Goal: Task Accomplishment & Management: Use online tool/utility

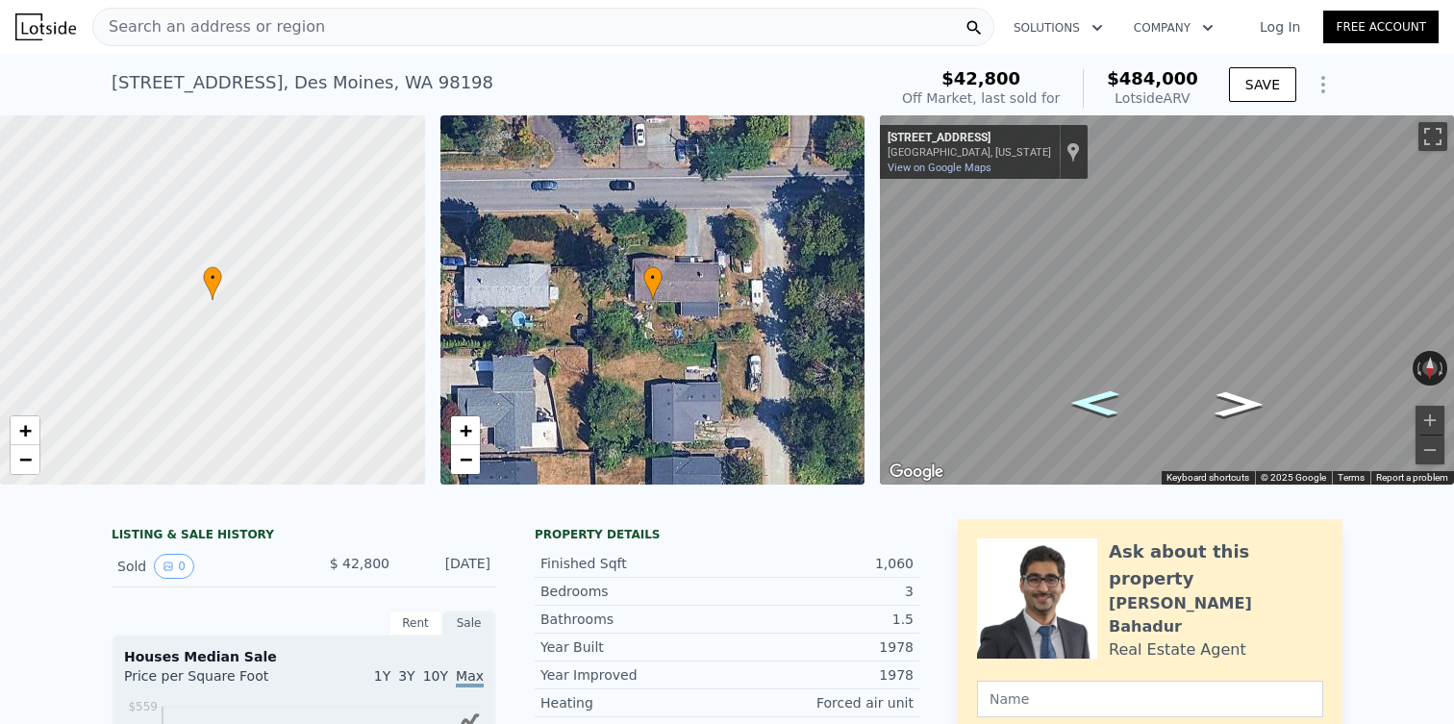
click at [1102, 413] on icon "Go East, S 251st St" at bounding box center [1094, 403] width 89 height 37
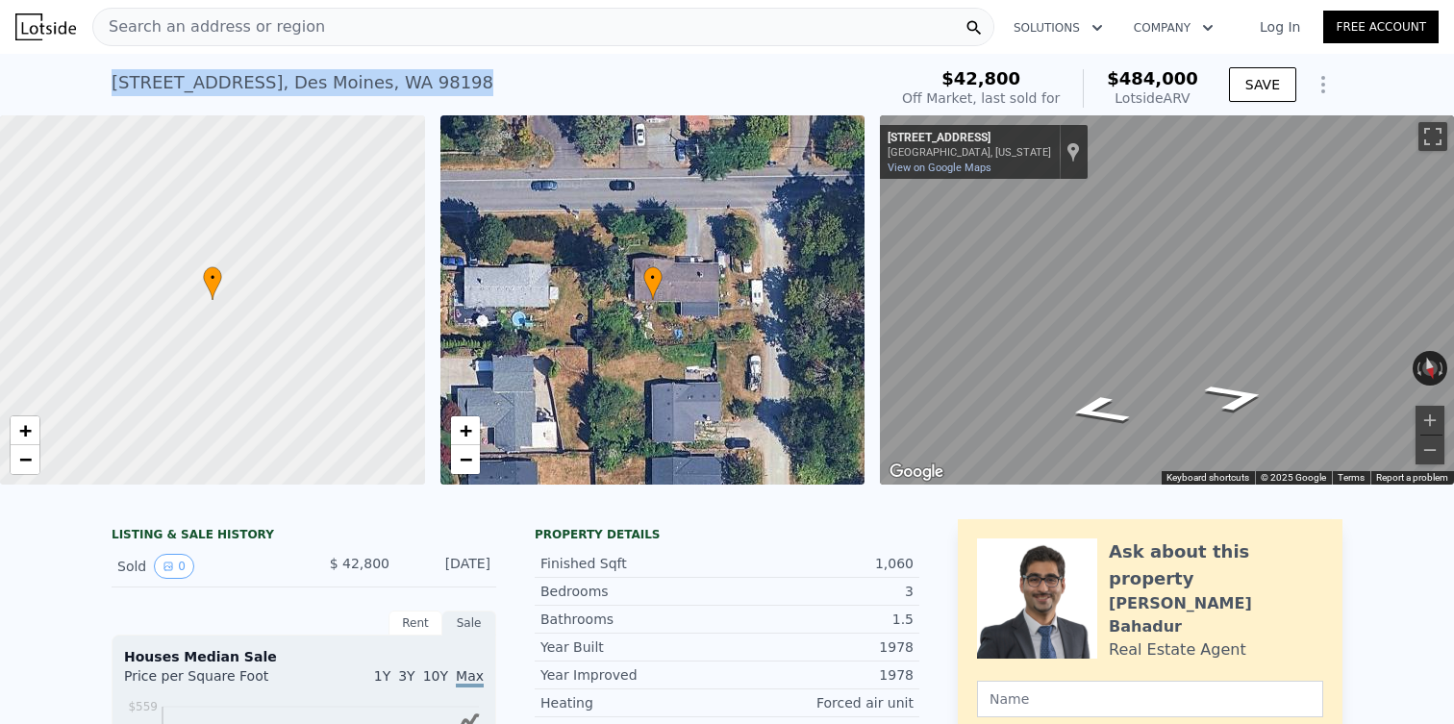
drag, startPoint x: 107, startPoint y: 87, endPoint x: 499, endPoint y: 108, distance: 392.9
click at [499, 108] on div "25105 12th Ave S , Des Moines , WA 98198 Sold Jun 1984 for $42,800 (~ARV $484k …" at bounding box center [727, 85] width 1454 height 62
copy div "25105 12th Ave S , Des Moines , WA 98198"
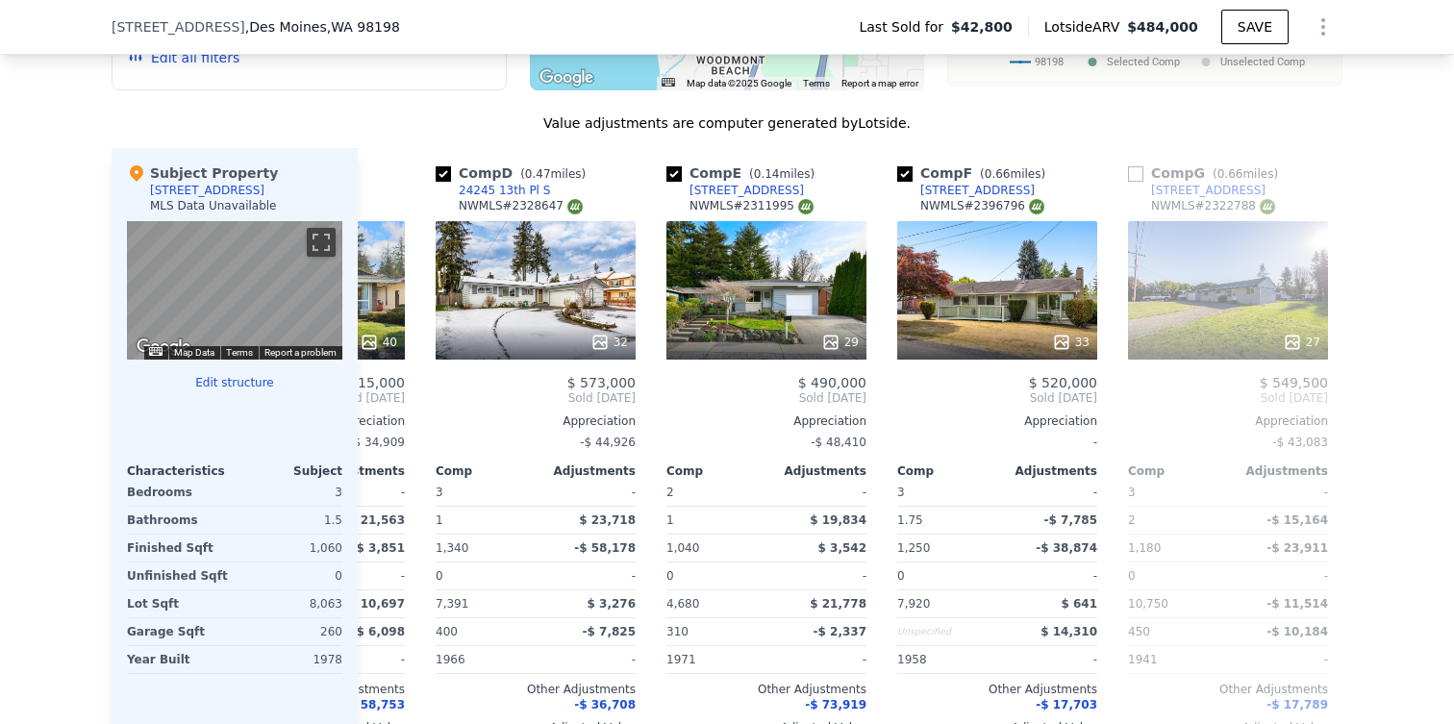
scroll to position [0, 752]
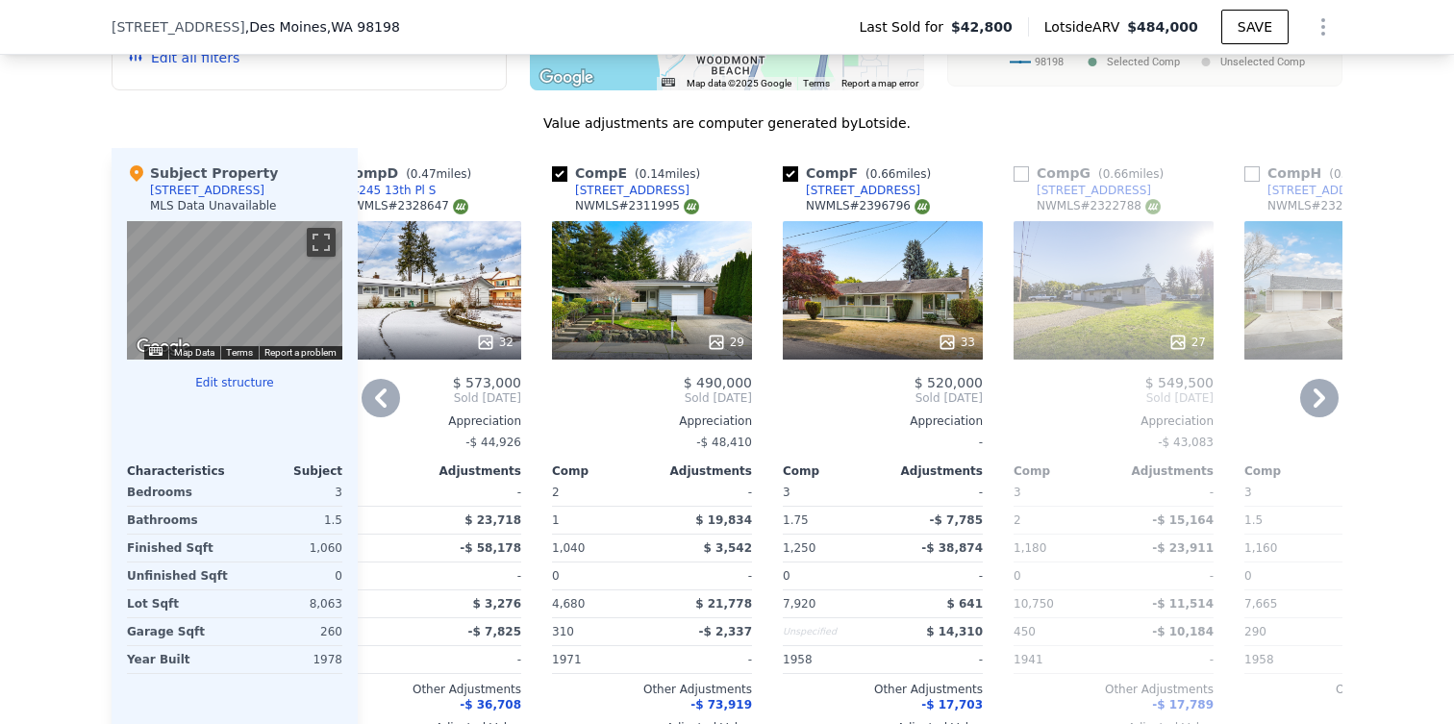
click at [910, 282] on div "33" at bounding box center [883, 290] width 200 height 138
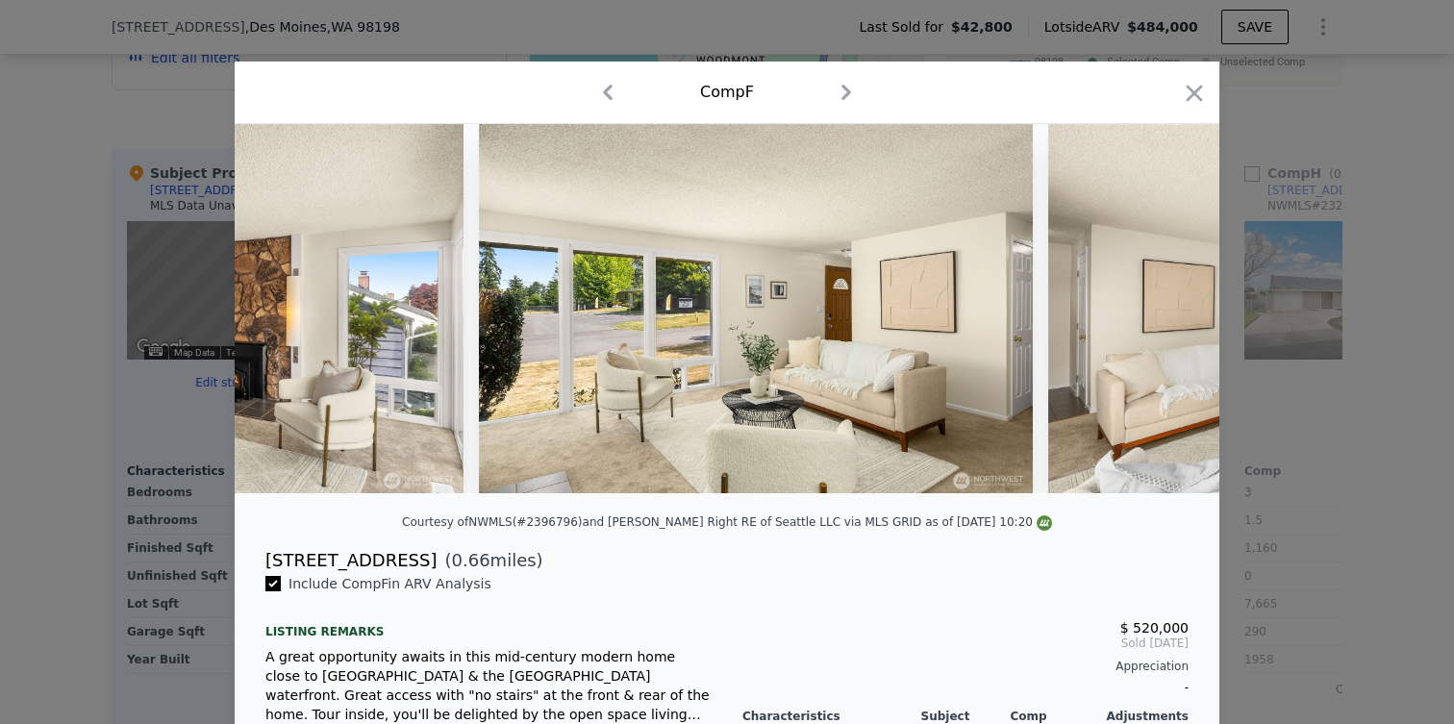
scroll to position [0, 2509]
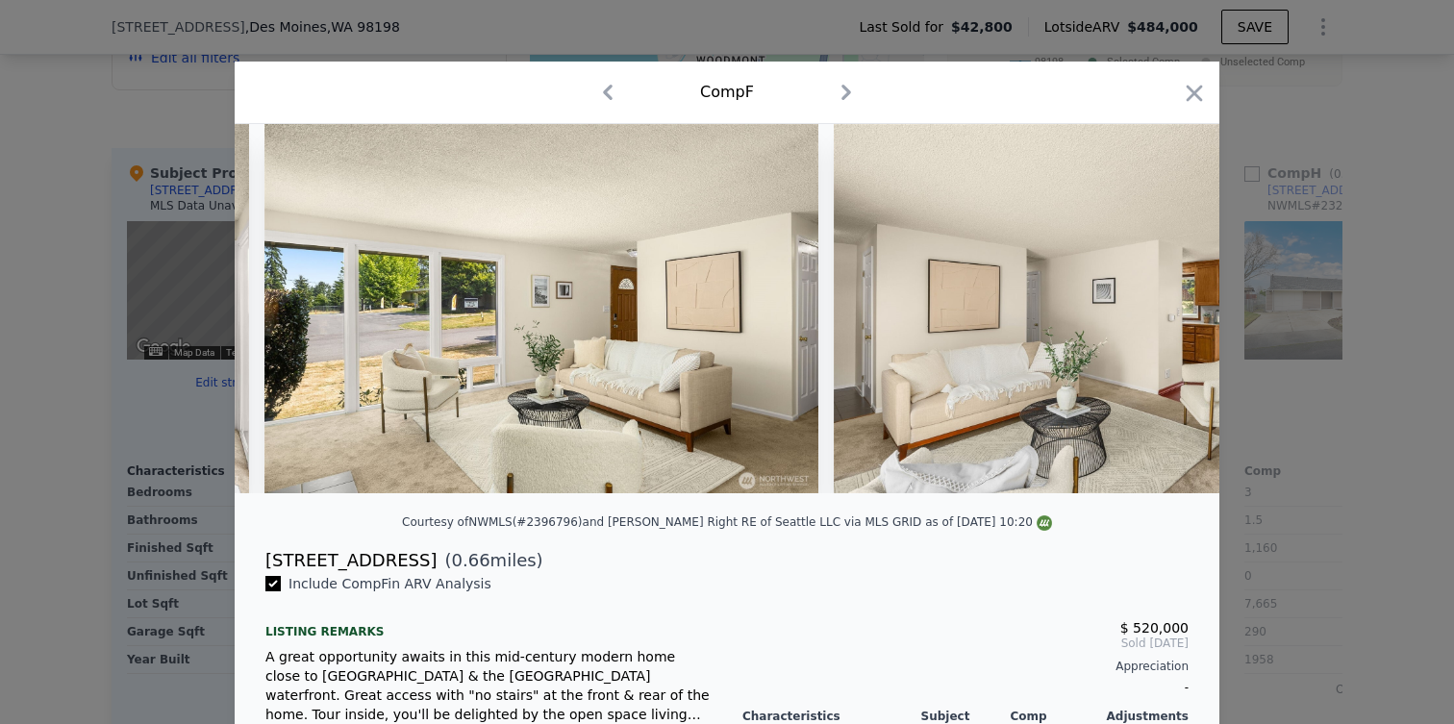
click at [1194, 77] on div "Comp F" at bounding box center [727, 92] width 954 height 31
click at [1194, 94] on icon "button" at bounding box center [1194, 93] width 16 height 16
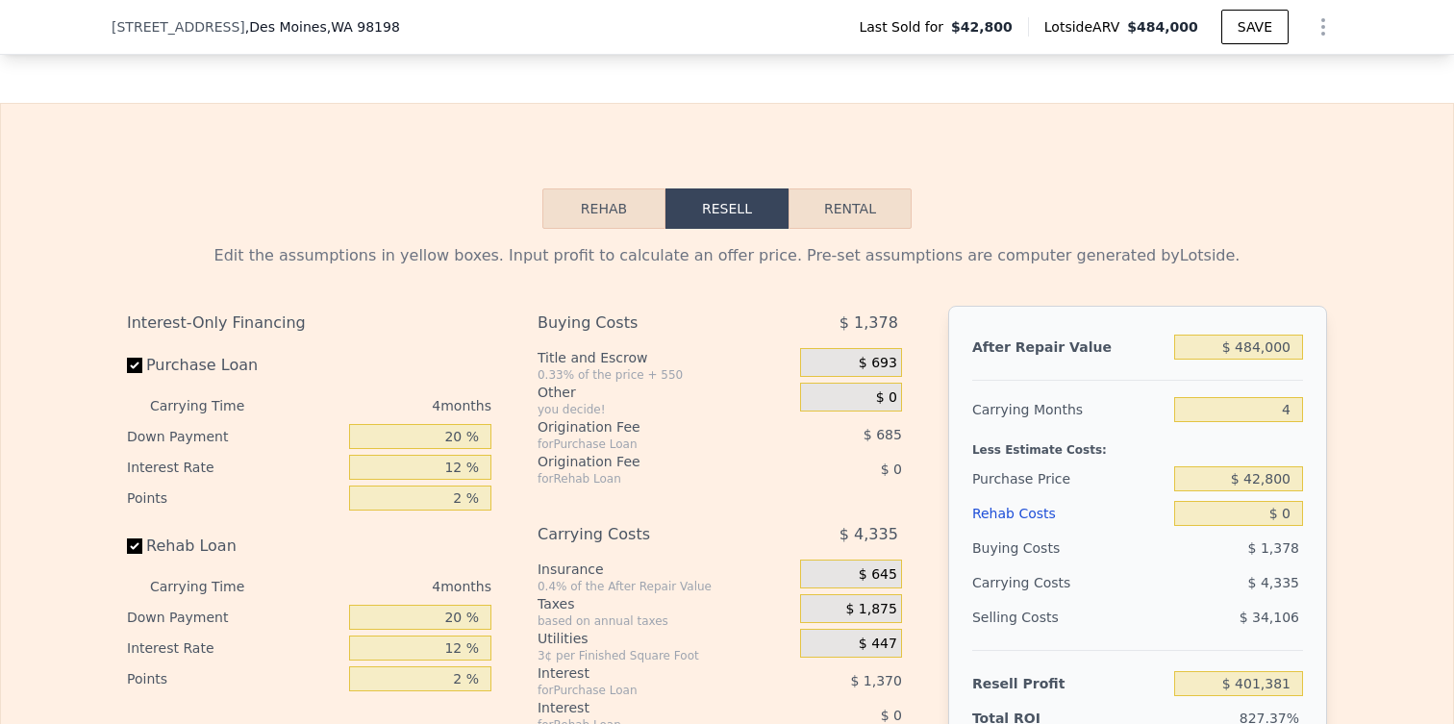
scroll to position [2574, 0]
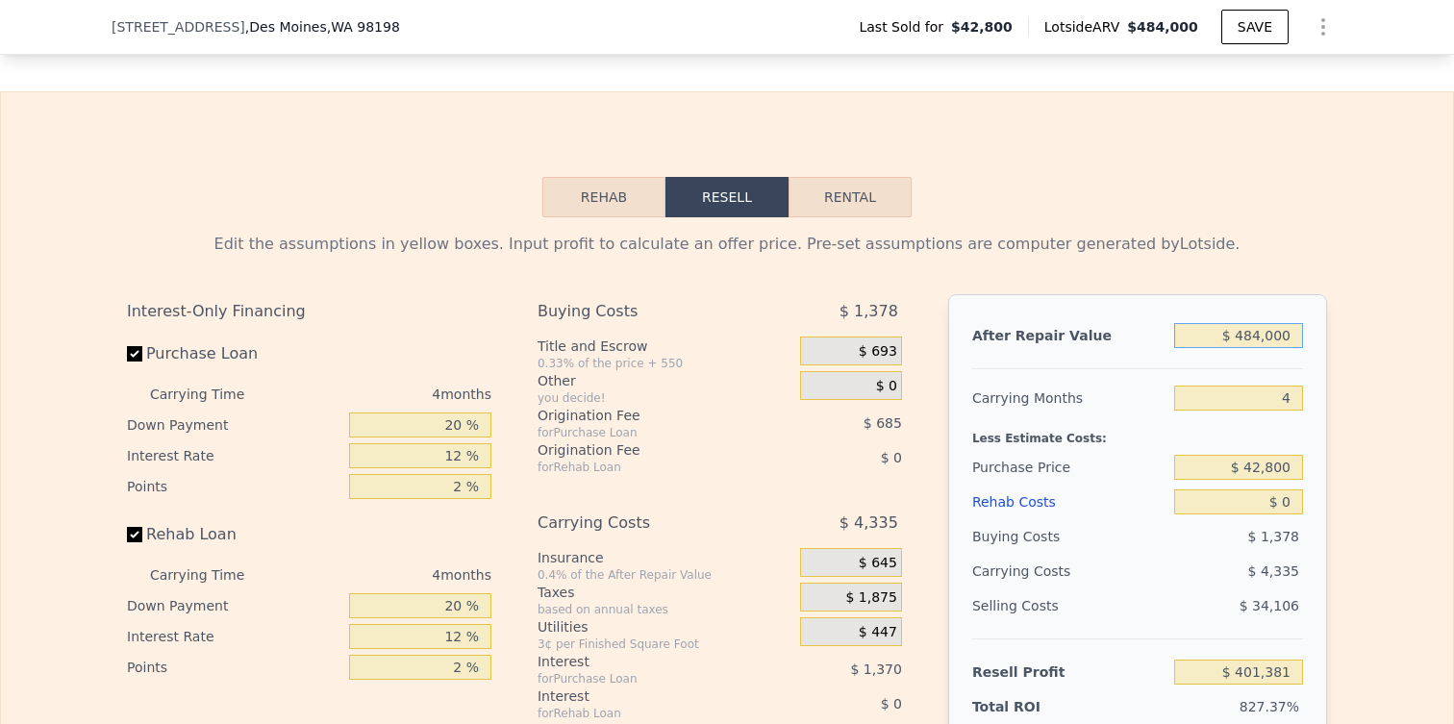
click at [1264, 339] on input "$ 484,000" at bounding box center [1238, 335] width 129 height 25
type input "$ 5"
type input "-$ 48,413"
type input "$ 55"
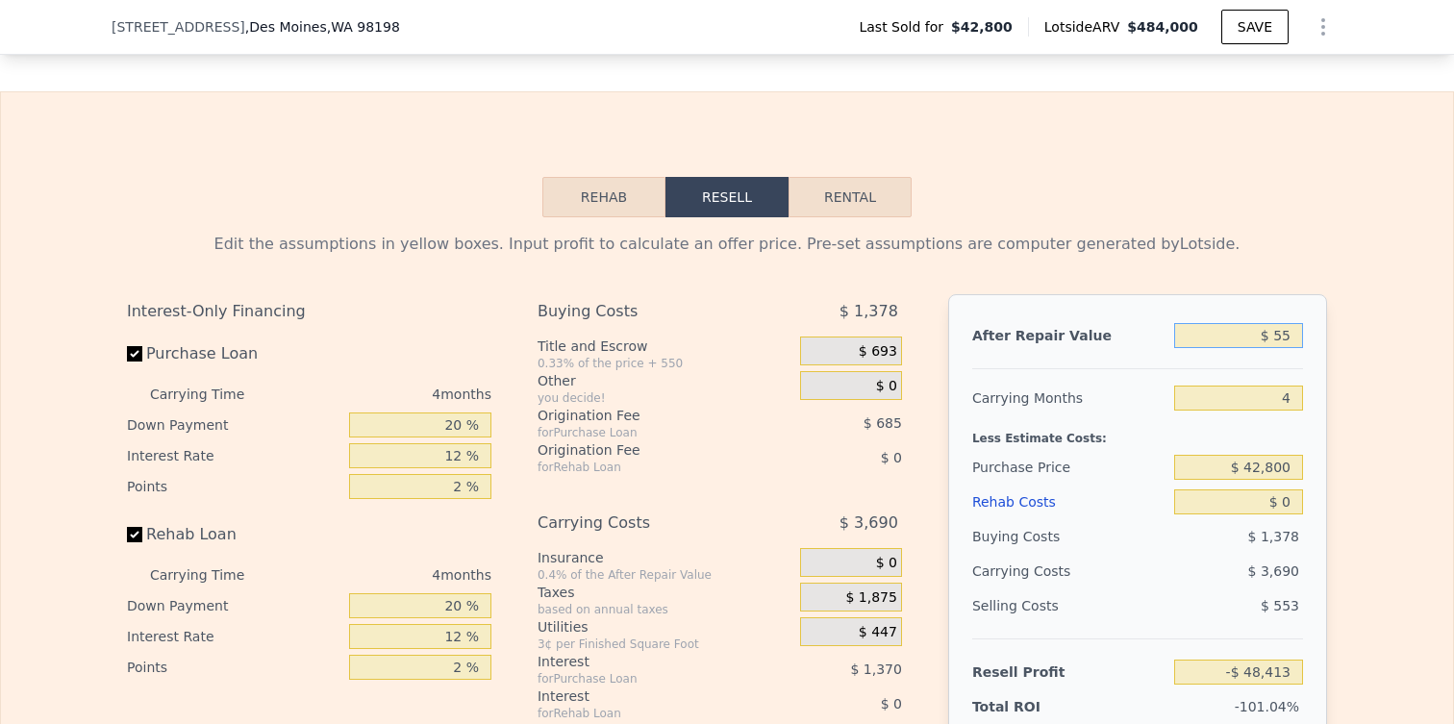
type input "-$ 48,366"
type input "$ 550"
type input "-$ 47,908"
type input "$ 5,500"
type input "-$ 43,307"
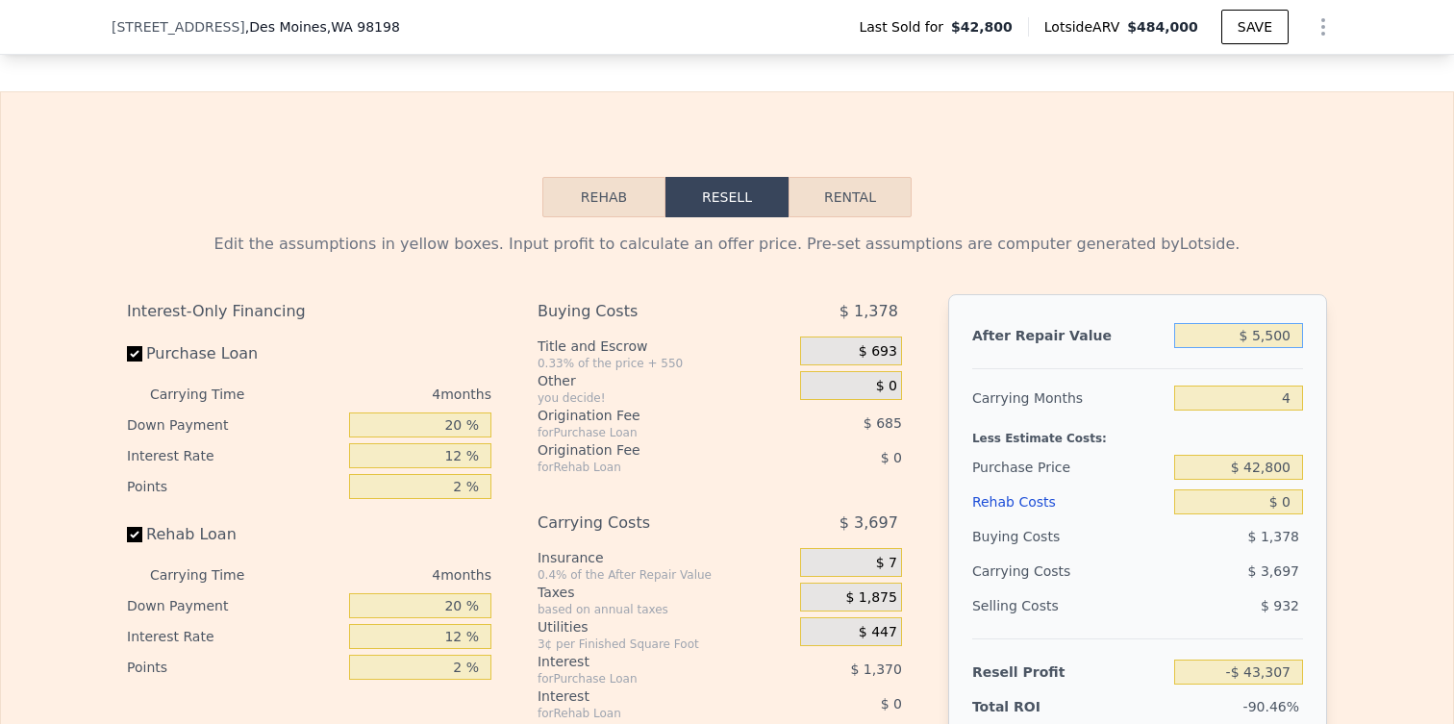
type input "$ 55,000"
type input "$ 2,696"
type input "$ 550,000"
type input "$ 462,717"
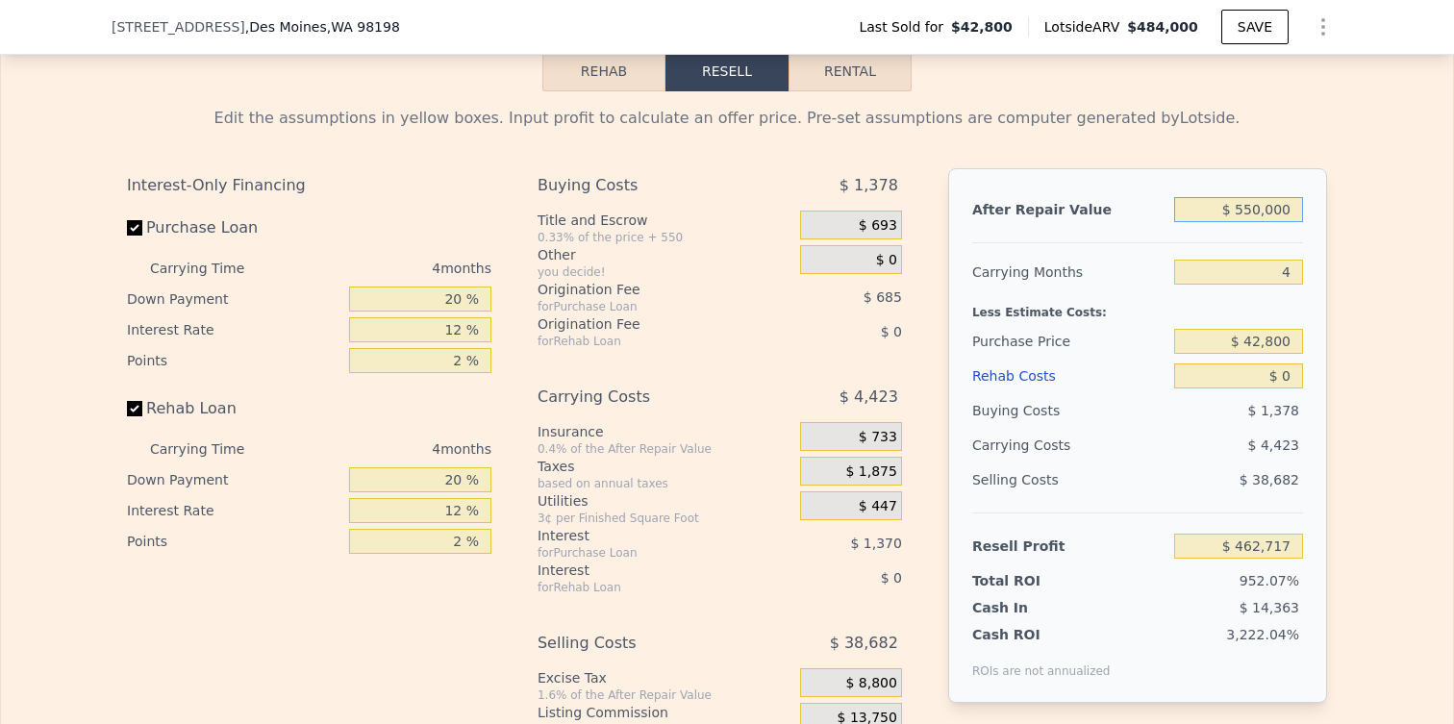
scroll to position [2729, 0]
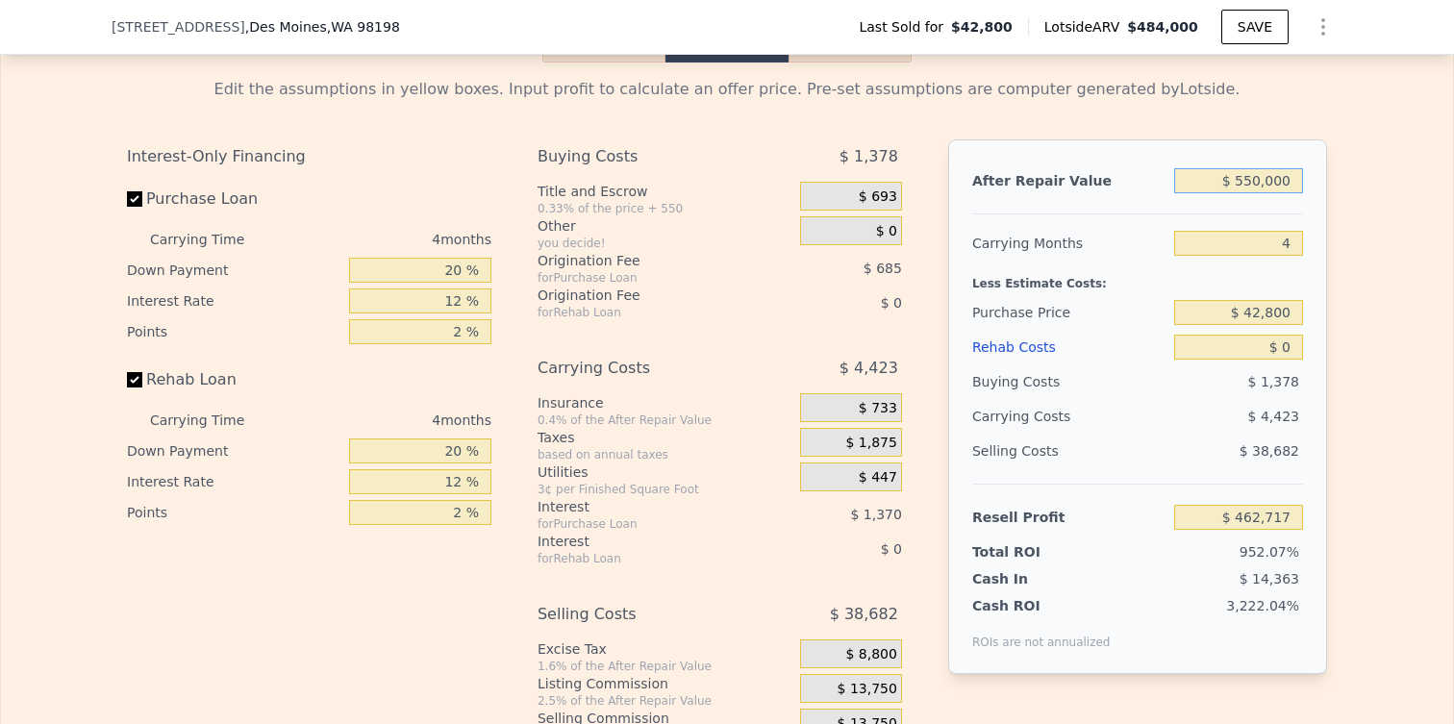
type input "$ 550,000"
click at [1283, 353] on input "$ 0" at bounding box center [1238, 347] width 129 height 25
type input "$ 8"
type input "$ 462,709"
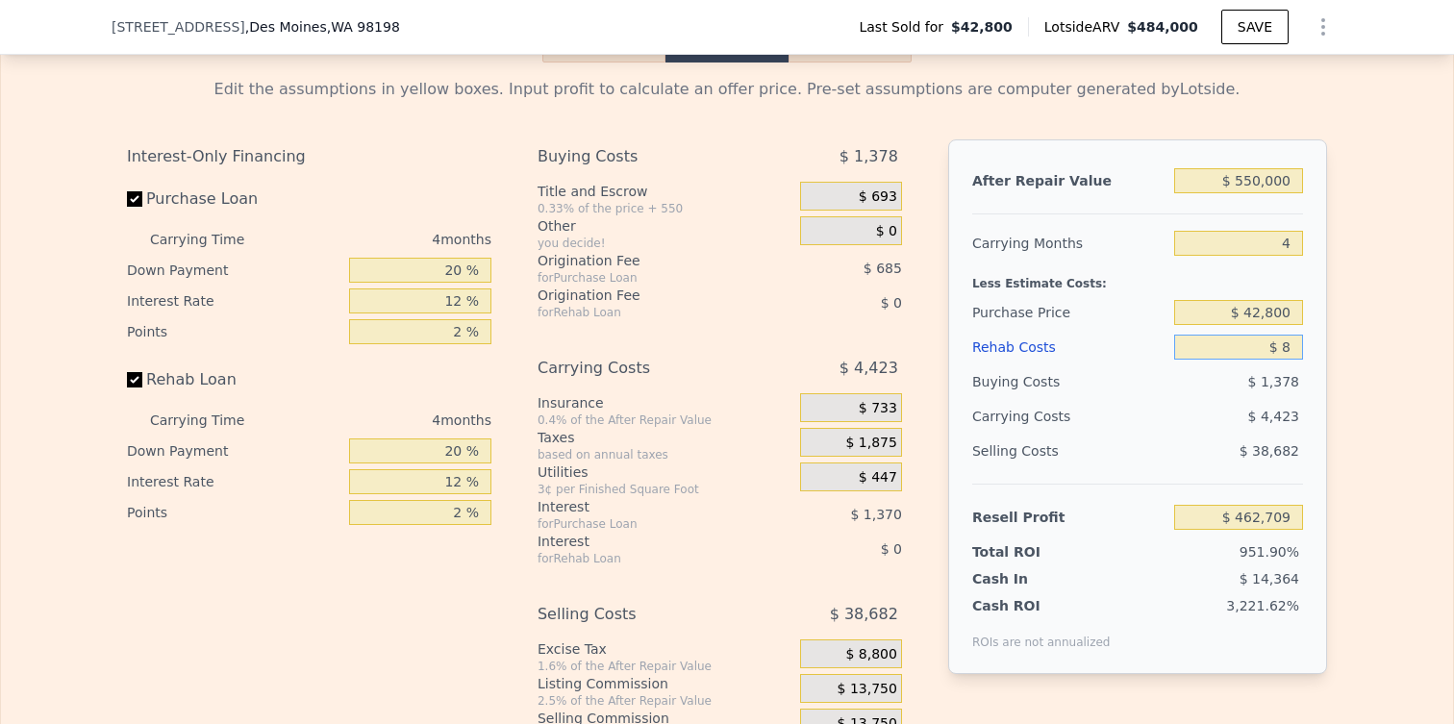
type input "$ 80"
type input "$ 462,632"
type input "$ 800"
type input "$ 461,880"
type input "$ 8,000"
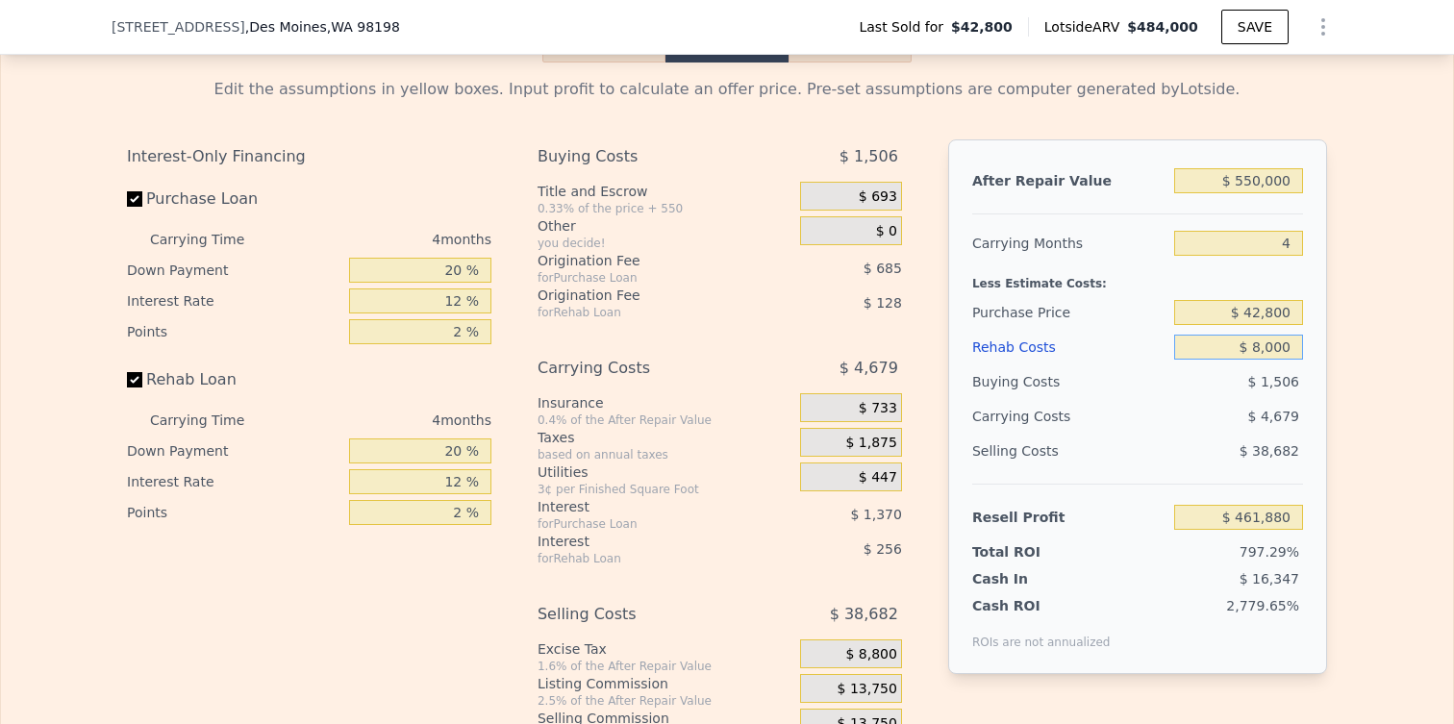
type input "$ 454,333"
type input "$ 80,000"
type input "$ 378,877"
type input "$ 80,000"
click at [1269, 527] on input "$ 378,877" at bounding box center [1238, 517] width 129 height 25
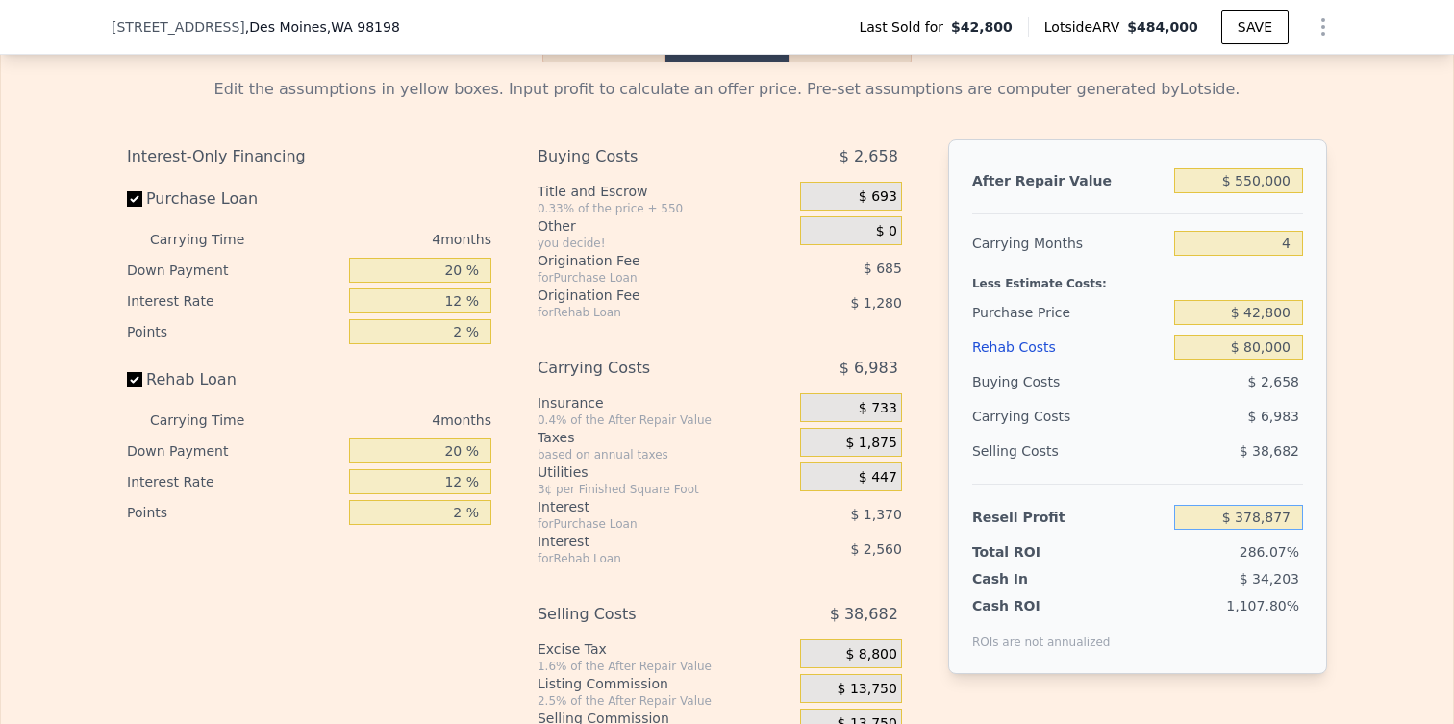
click at [1269, 527] on input "$ 378,877" at bounding box center [1238, 517] width 129 height 25
type input "$ 50,000"
click at [1230, 460] on div "$ 38,682" at bounding box center [1239, 451] width 130 height 35
type input "$ 355,619"
click at [1233, 453] on div "$ 38,682" at bounding box center [1239, 451] width 130 height 35
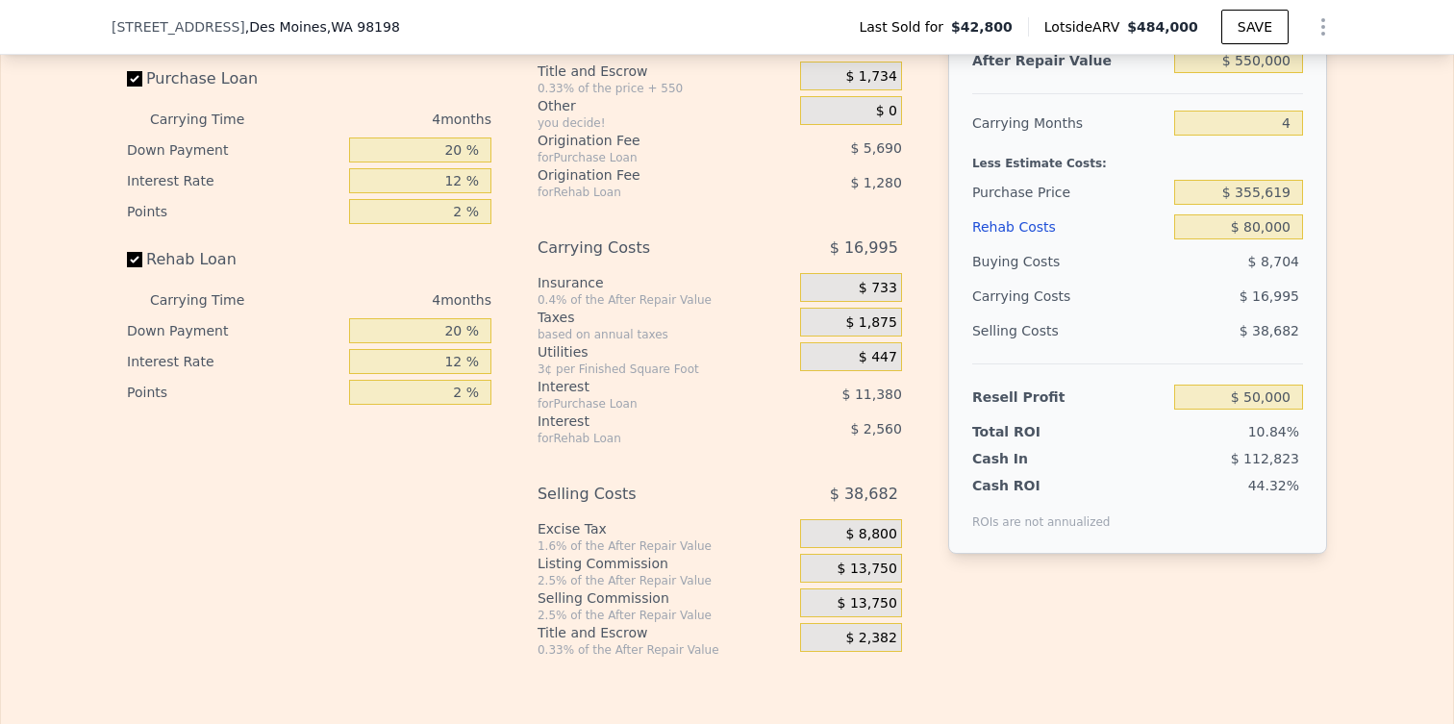
scroll to position [2852, 0]
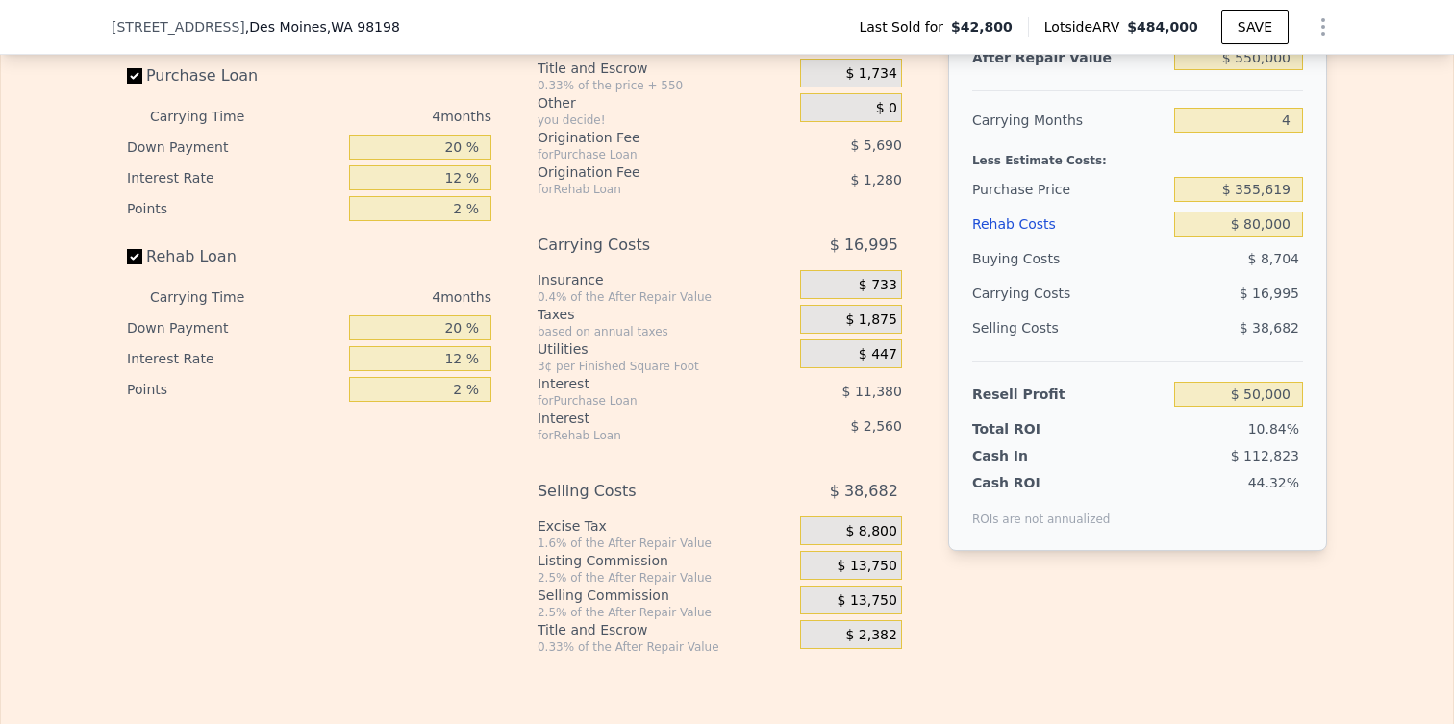
click at [889, 547] on div "$ 8,800" at bounding box center [851, 533] width 102 height 35
click at [878, 566] on span "$ 13,750" at bounding box center [867, 566] width 60 height 17
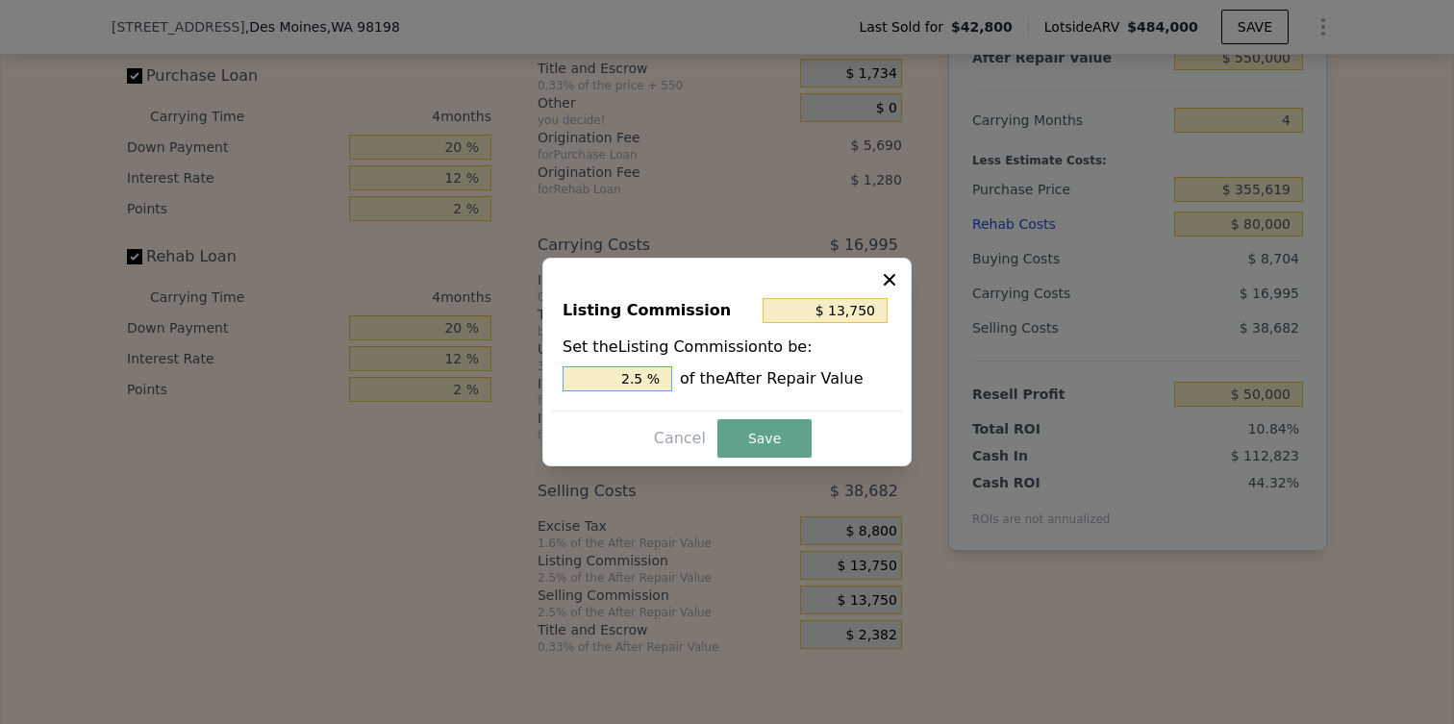
click at [637, 374] on input "2.5 %" at bounding box center [617, 378] width 110 height 25
type input "$ 0"
type input "0 %"
click at [745, 439] on button "Save" at bounding box center [764, 438] width 94 height 38
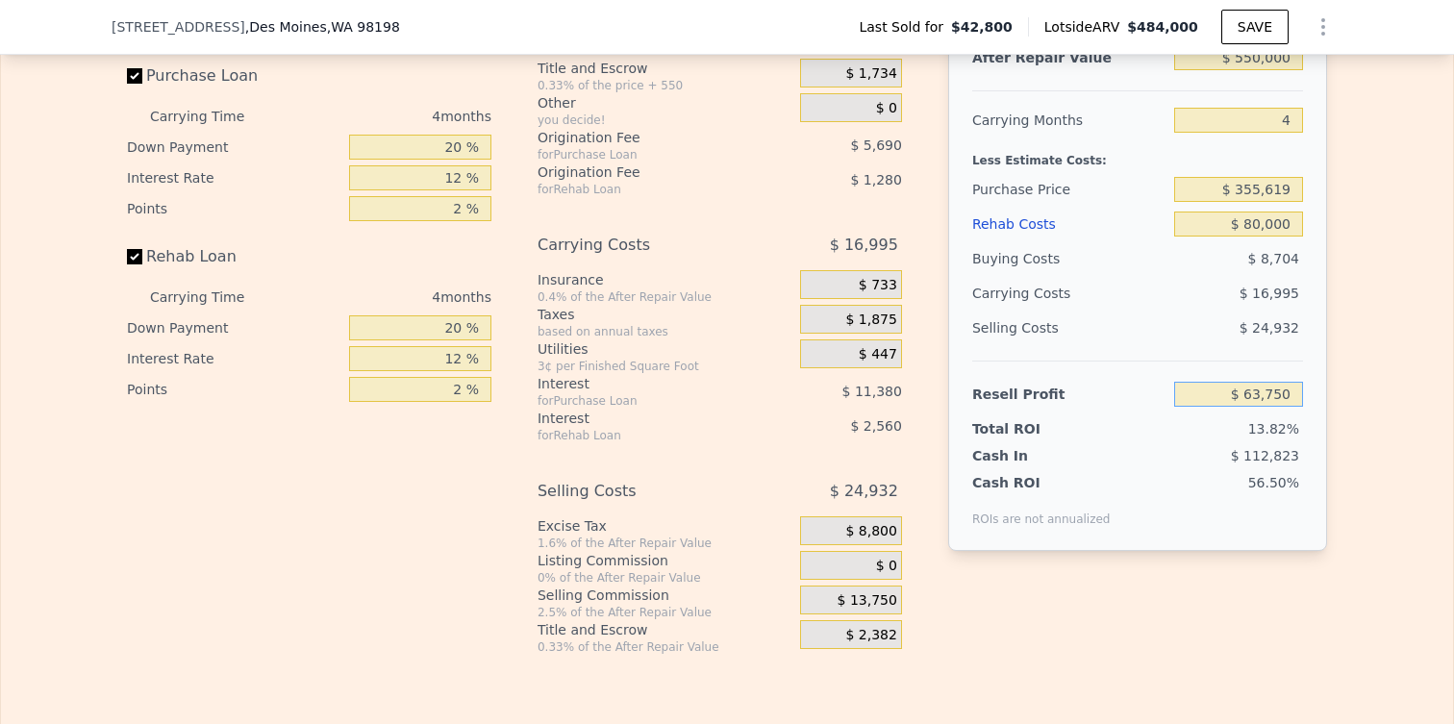
click at [1263, 392] on input "$ 63,750" at bounding box center [1238, 394] width 129 height 25
type input "$ 50,000"
click at [1241, 292] on div "$ 16,995" at bounding box center [1201, 293] width 203 height 35
type input "$ 368,696"
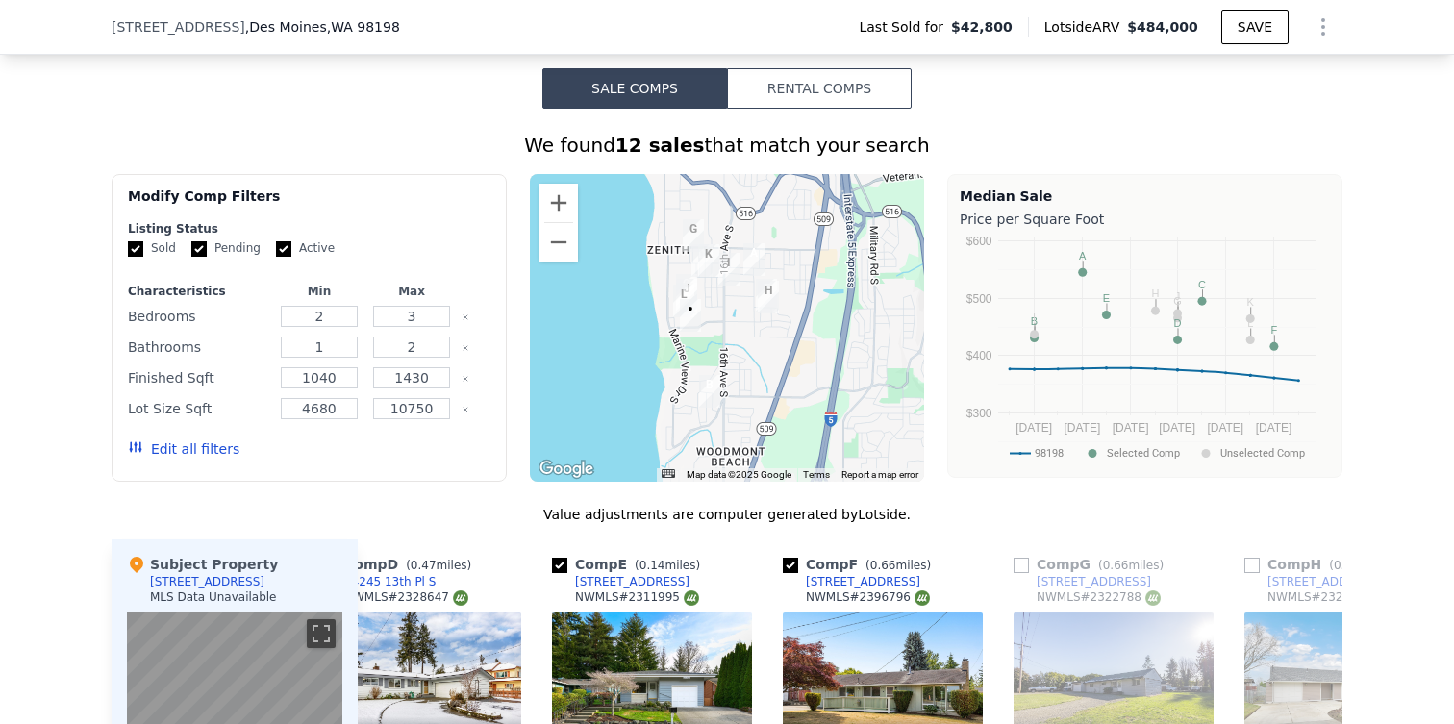
scroll to position [1401, 0]
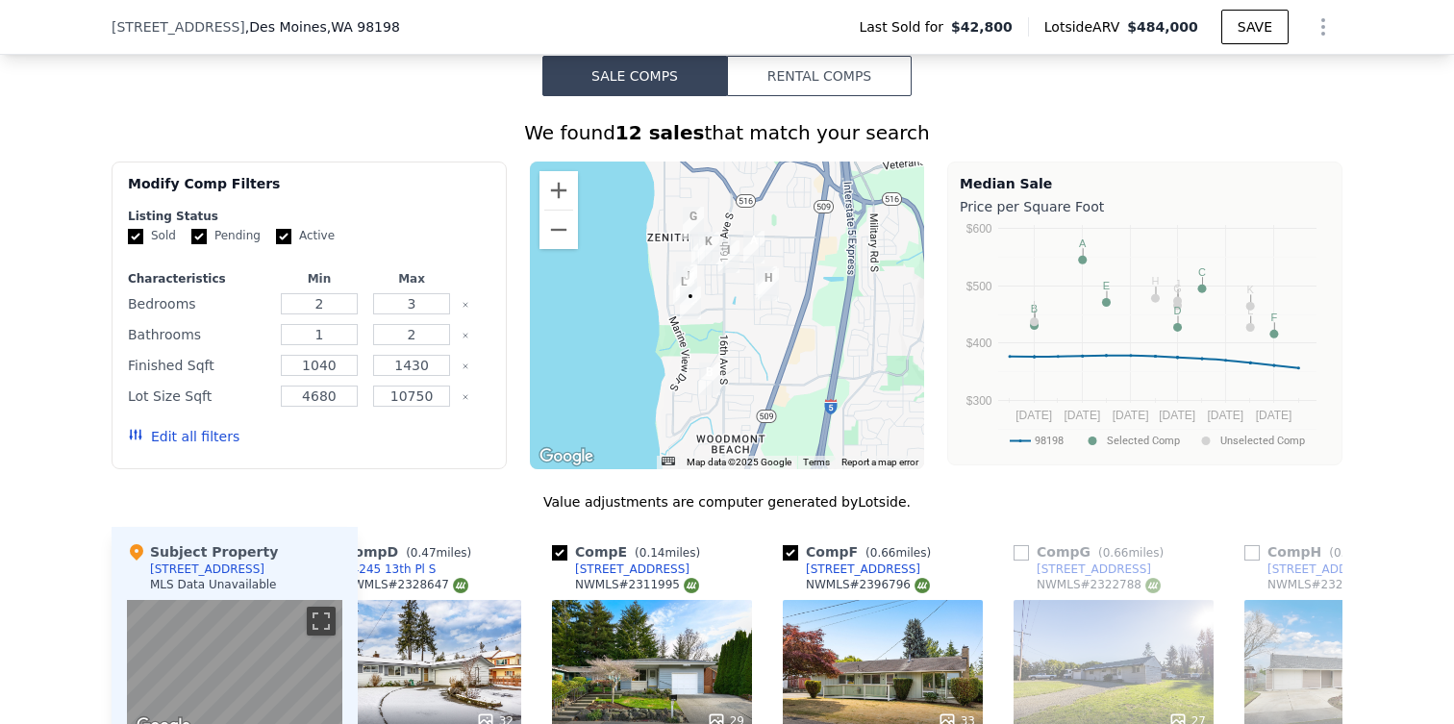
type input "$ 484,000"
type input "$ 0"
type input "$ 401,381"
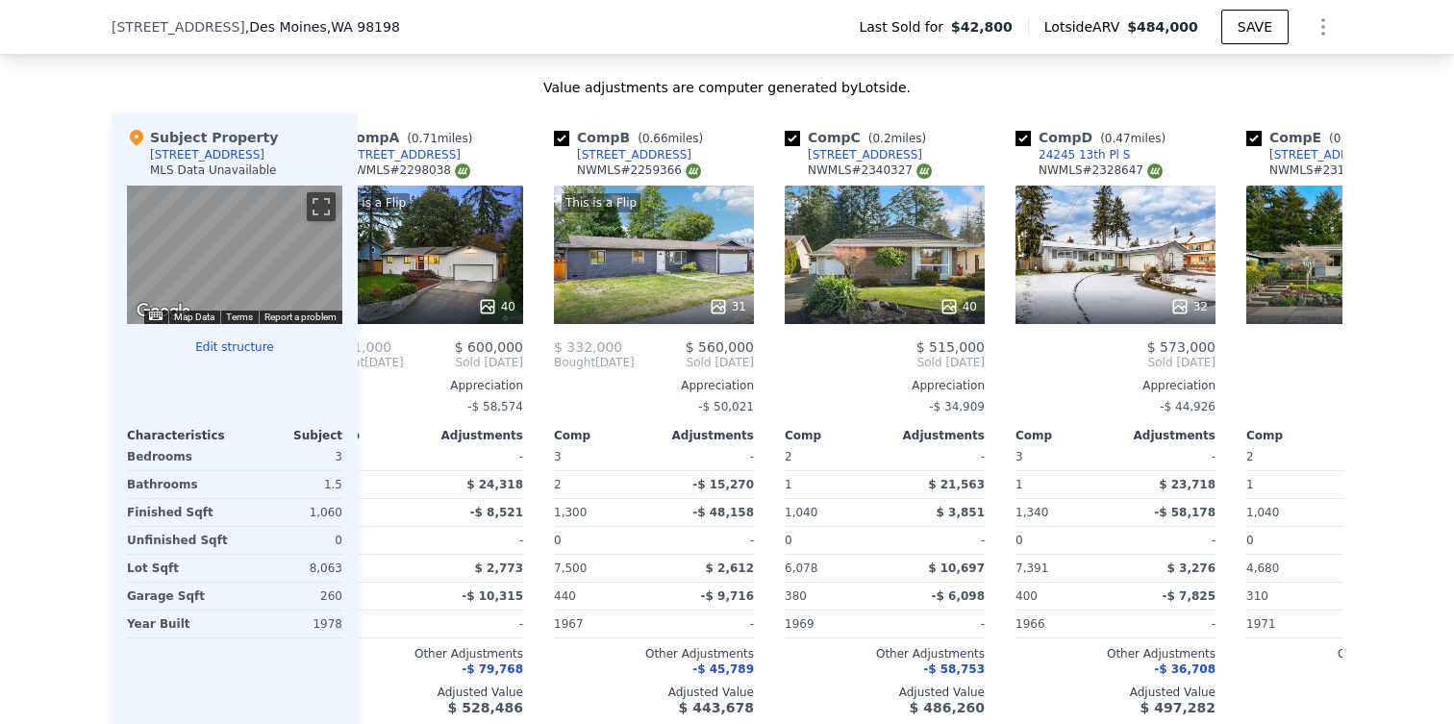
scroll to position [0, 0]
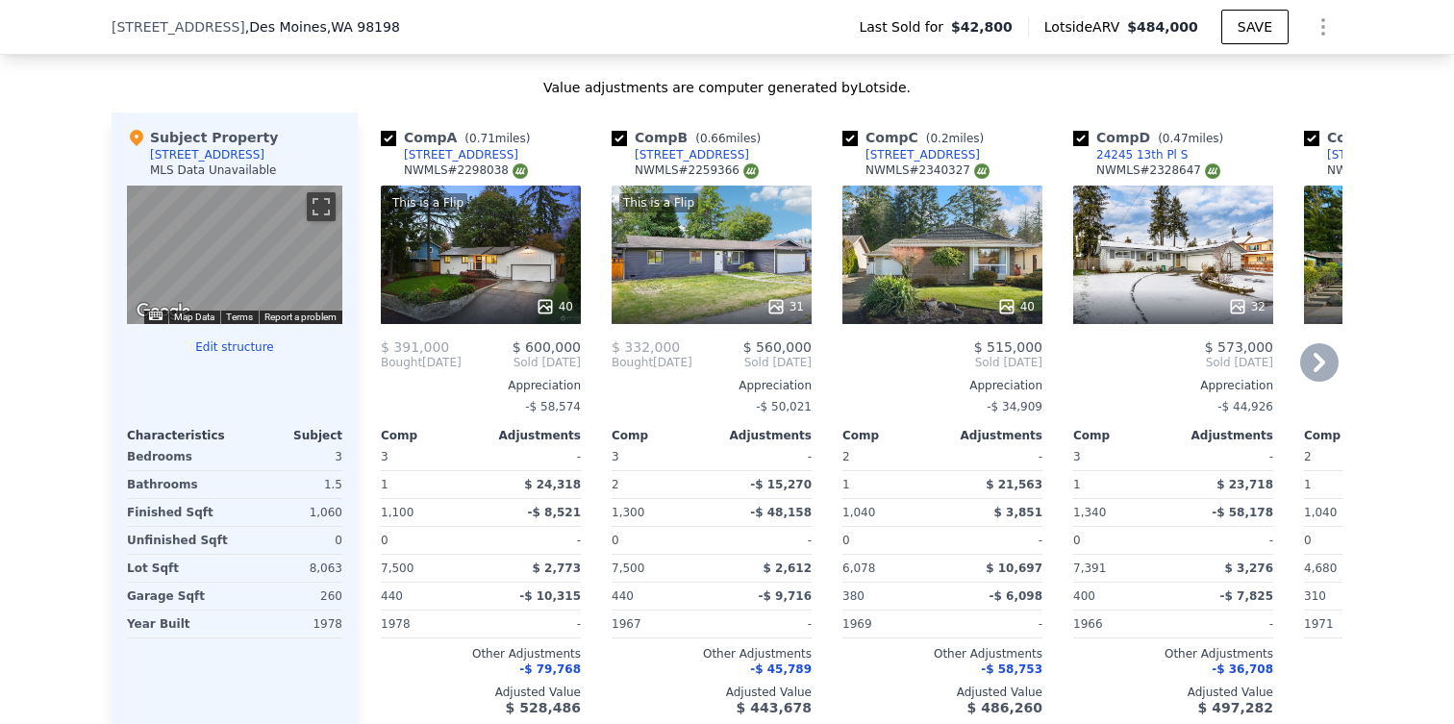
click at [742, 189] on div "This is a Flip 31" at bounding box center [712, 255] width 200 height 138
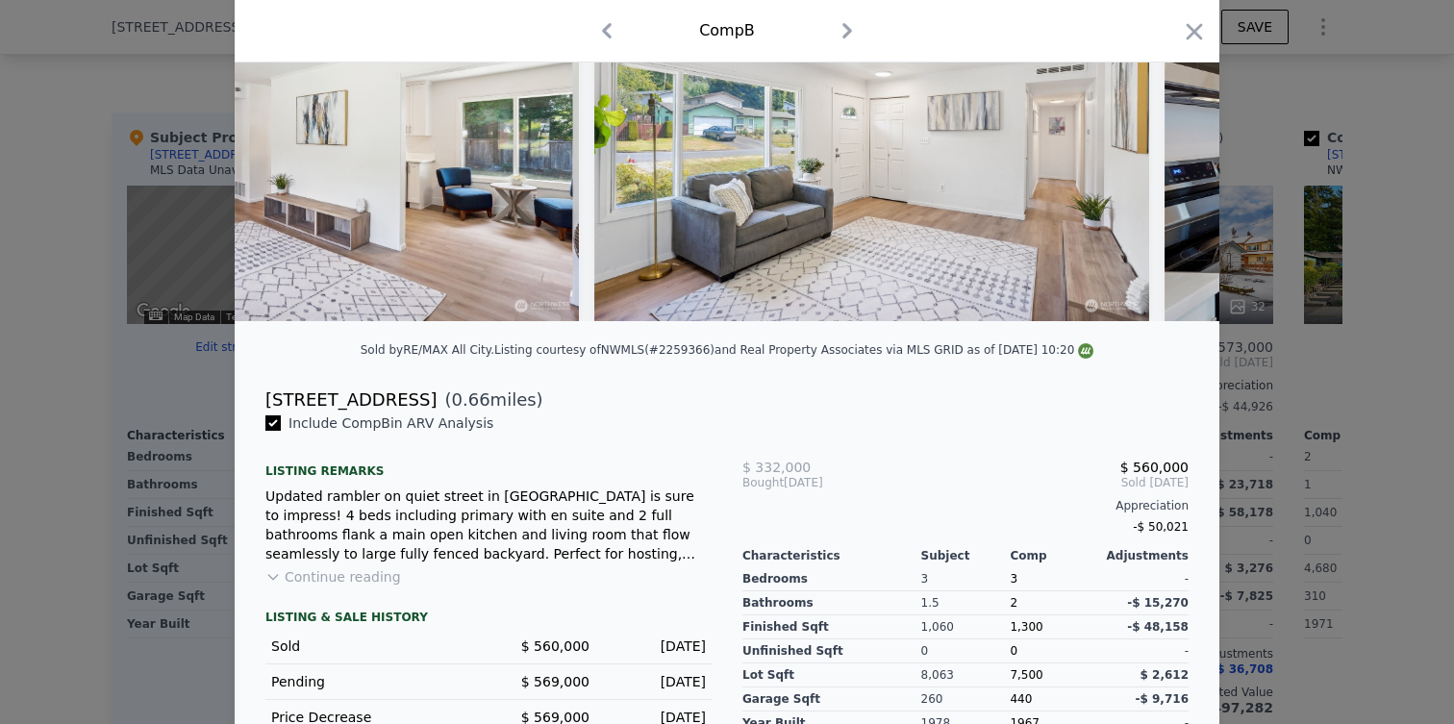
scroll to position [173, 0]
click at [1191, 31] on icon "button" at bounding box center [1194, 31] width 27 height 27
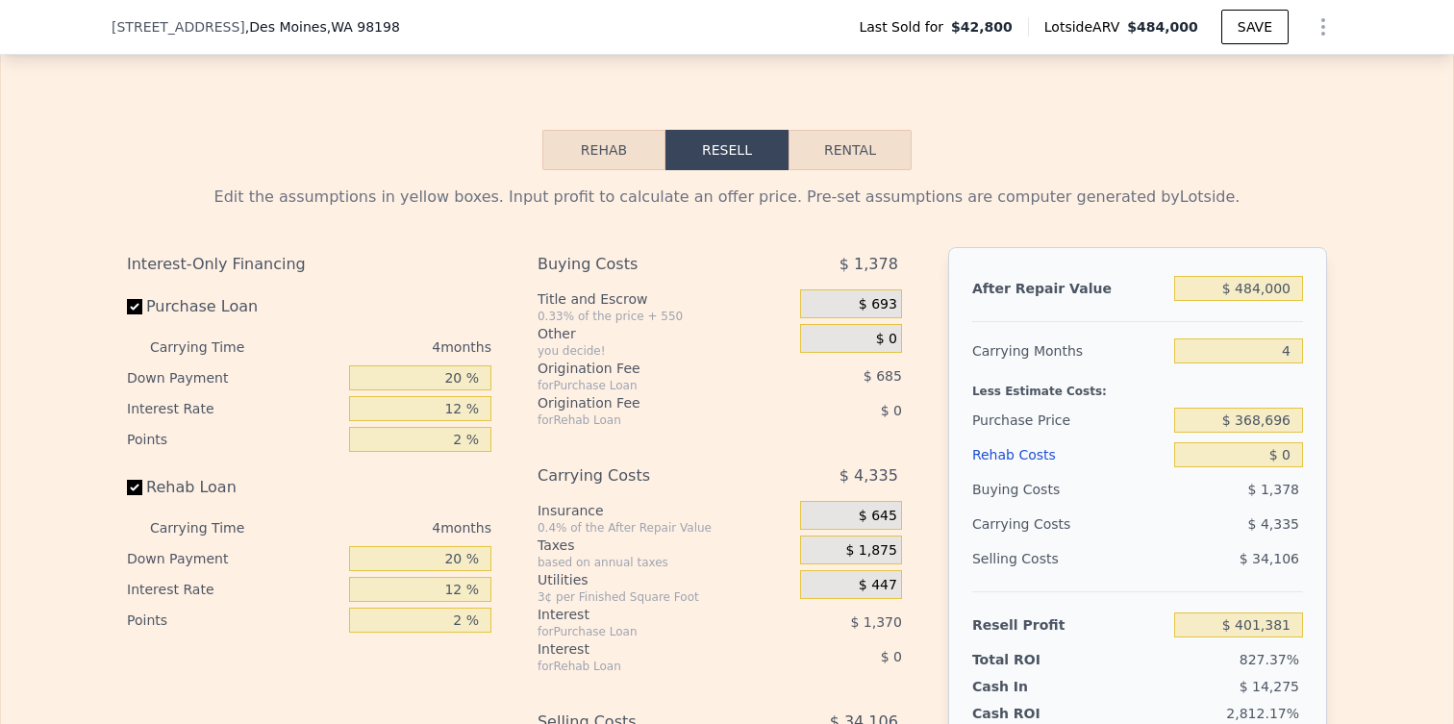
scroll to position [2685, 0]
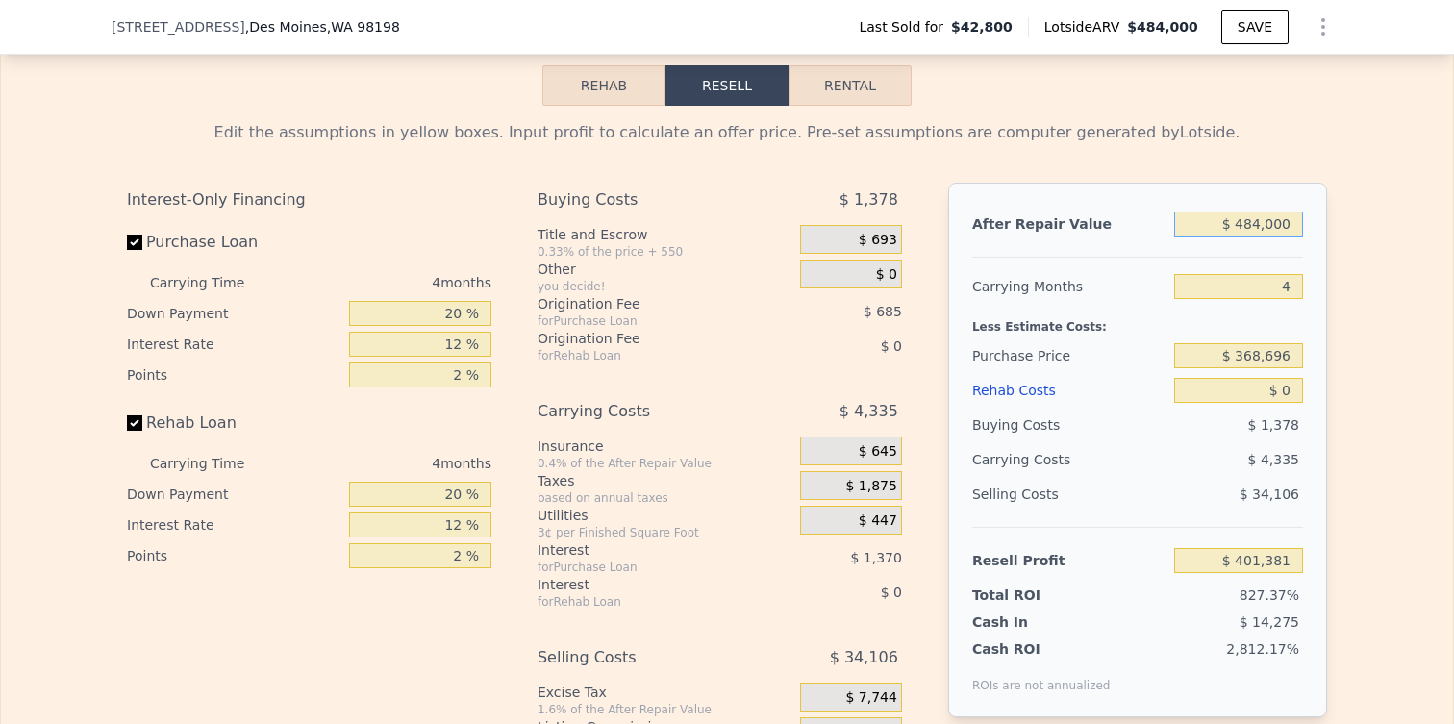
click at [1284, 232] on input "$ 484,000" at bounding box center [1238, 224] width 129 height 25
type input "$ 5"
type input "-$ 48,413"
type input "$ 52"
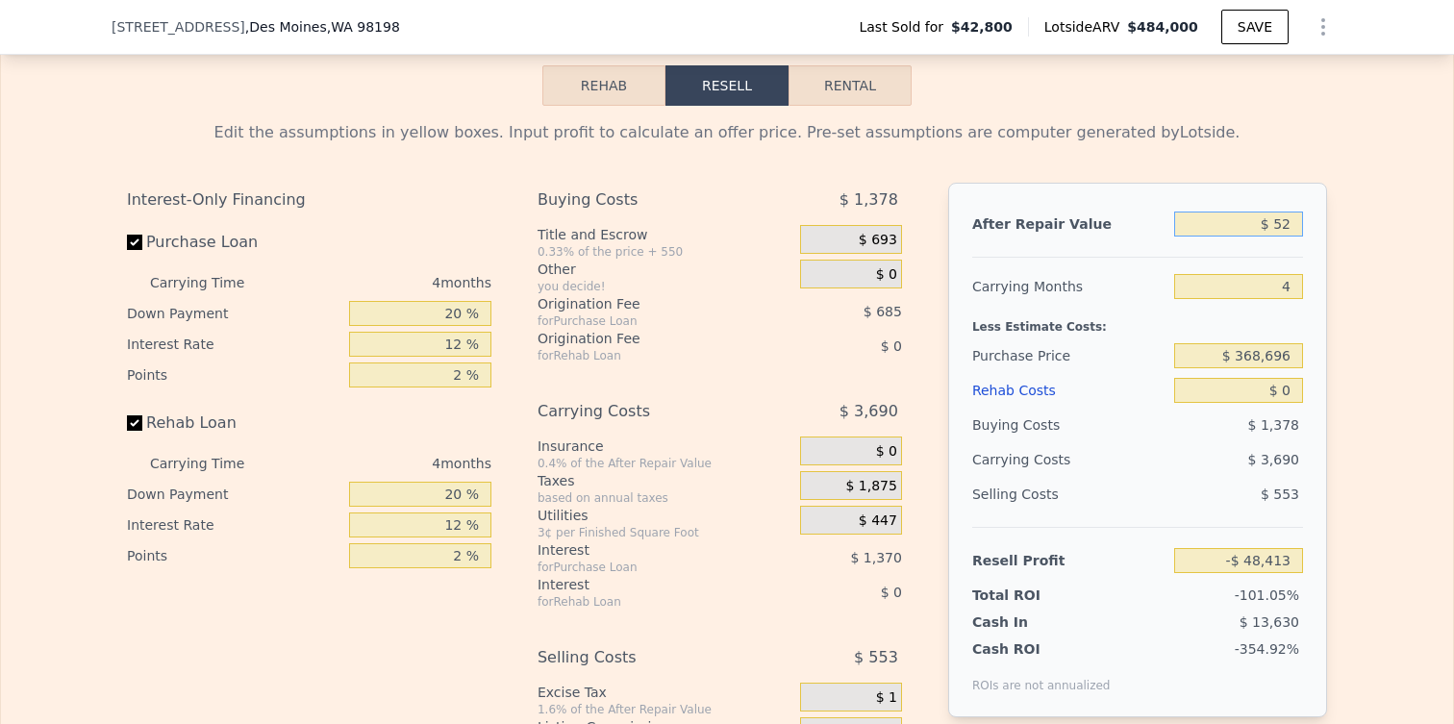
type input "-$ 48,369"
type input "$ 525"
type input "-$ 47,930"
type input "$ 5,250"
type input "-$ 43,538"
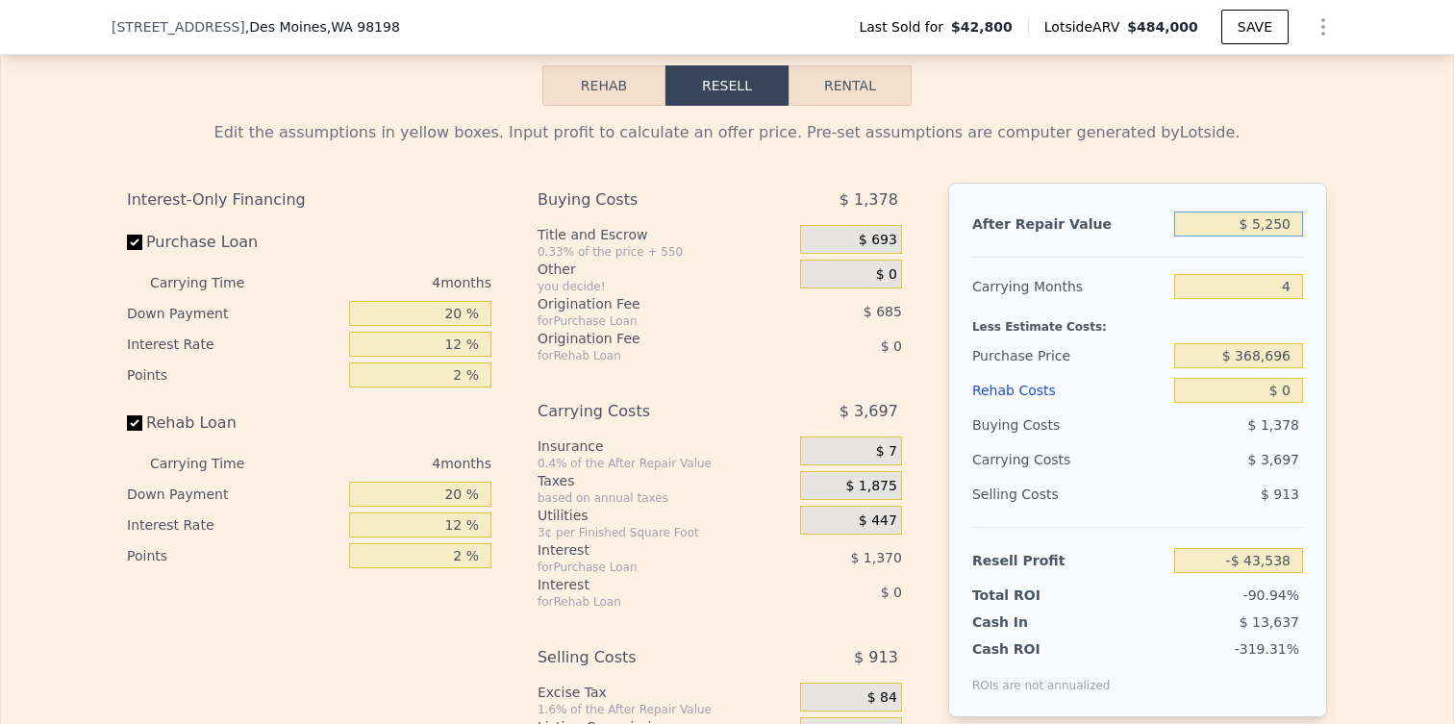
type input "$ 52,500"
type input "$ 371"
type input "$ 525,000"
type input "$ 439,484"
type input "$ 525,000"
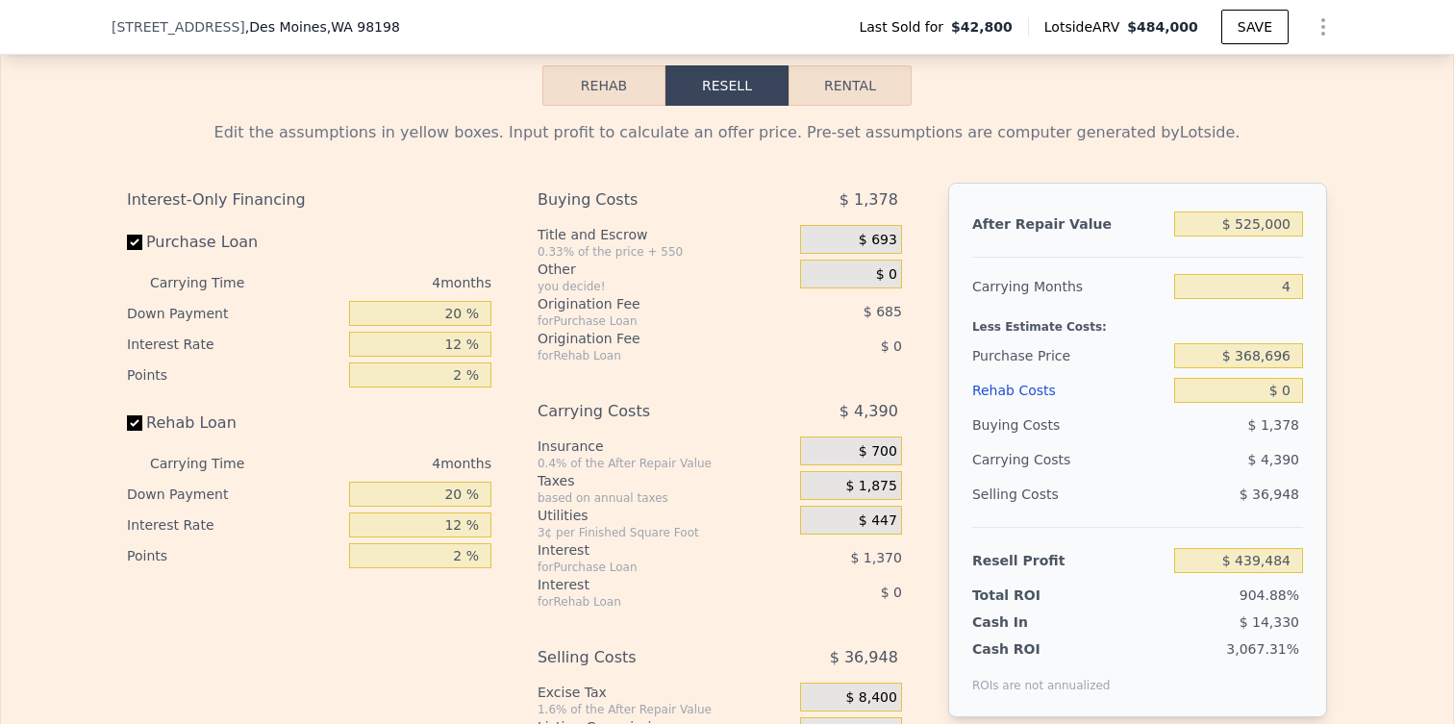
click at [1285, 410] on div "$ 1,378" at bounding box center [1239, 425] width 130 height 35
click at [1285, 397] on input "$ 0" at bounding box center [1238, 390] width 129 height 25
type input "$ 80"
type input "$ 439,399"
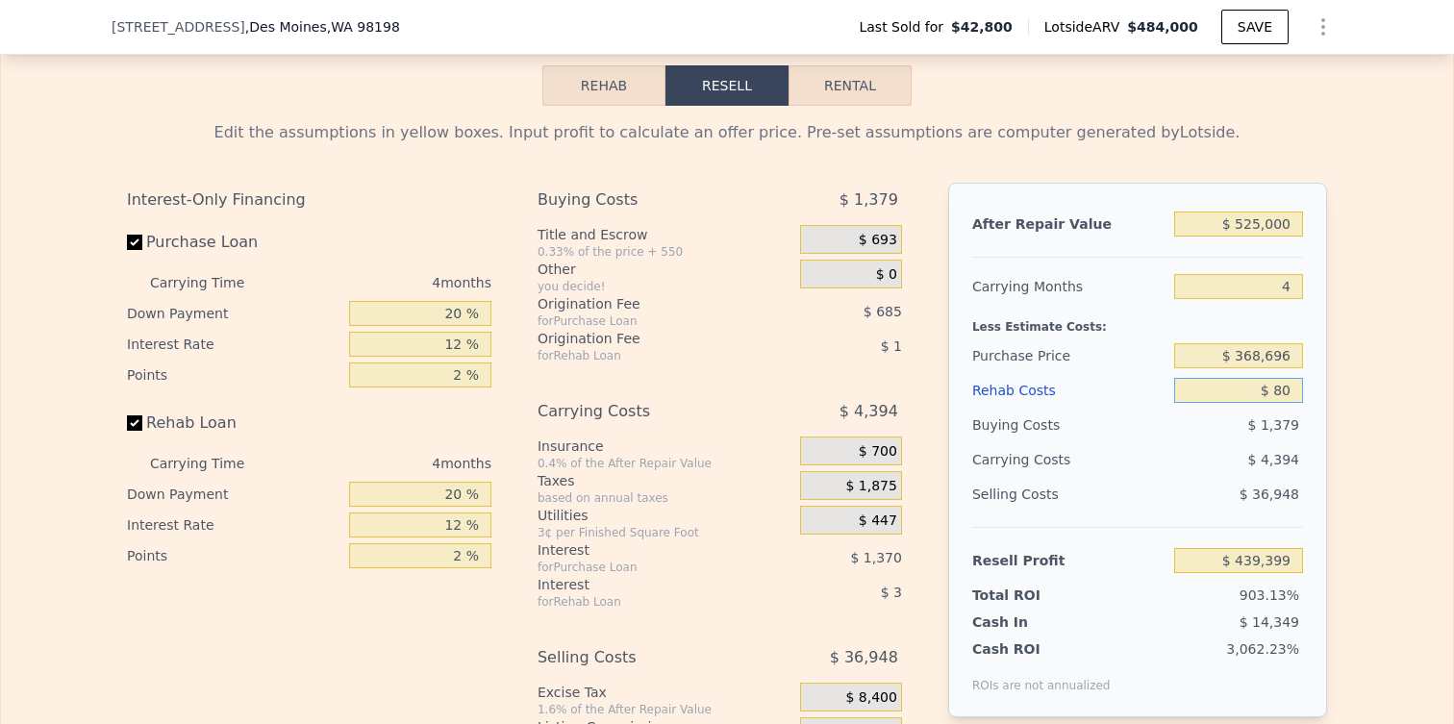
type input "$ 800"
type input "$ 438,647"
type input "$ 8,000"
type input "$ 431,100"
type input "$ 80,000"
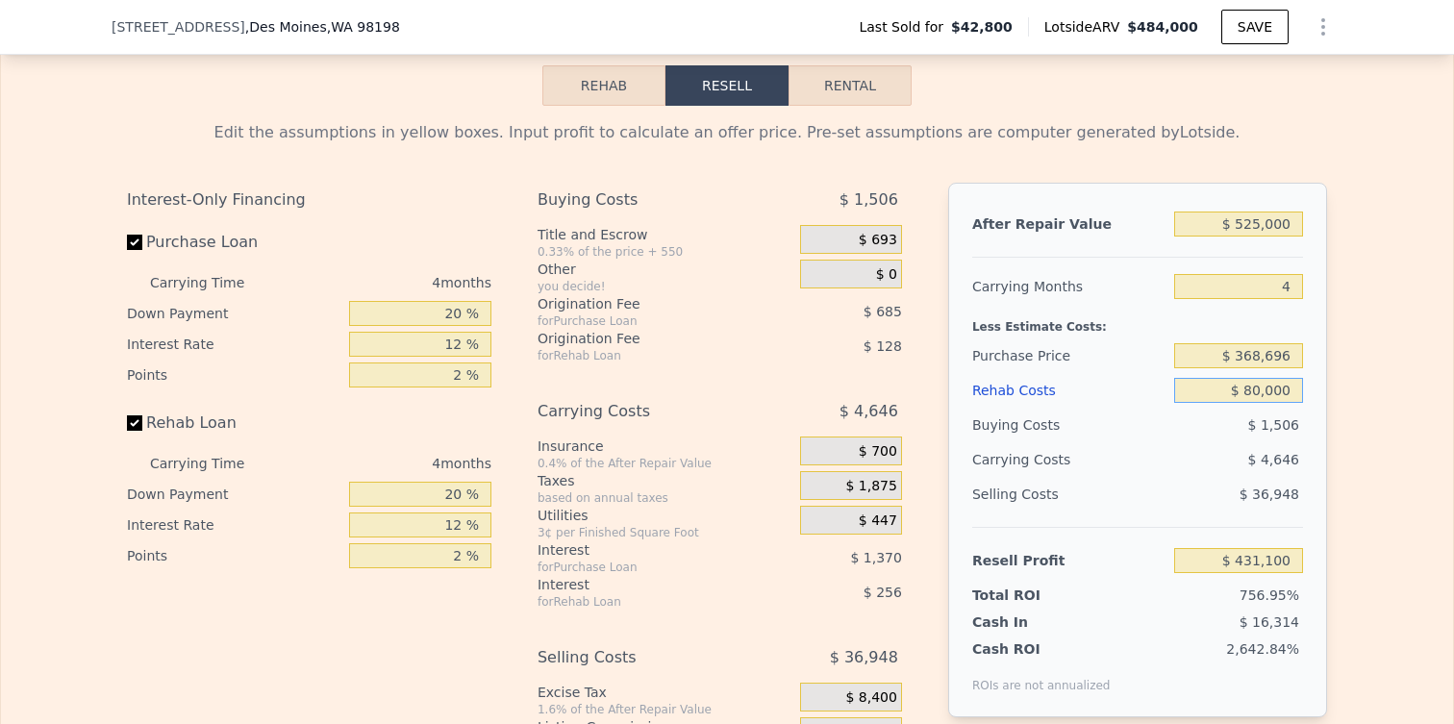
type input "$ 355,644"
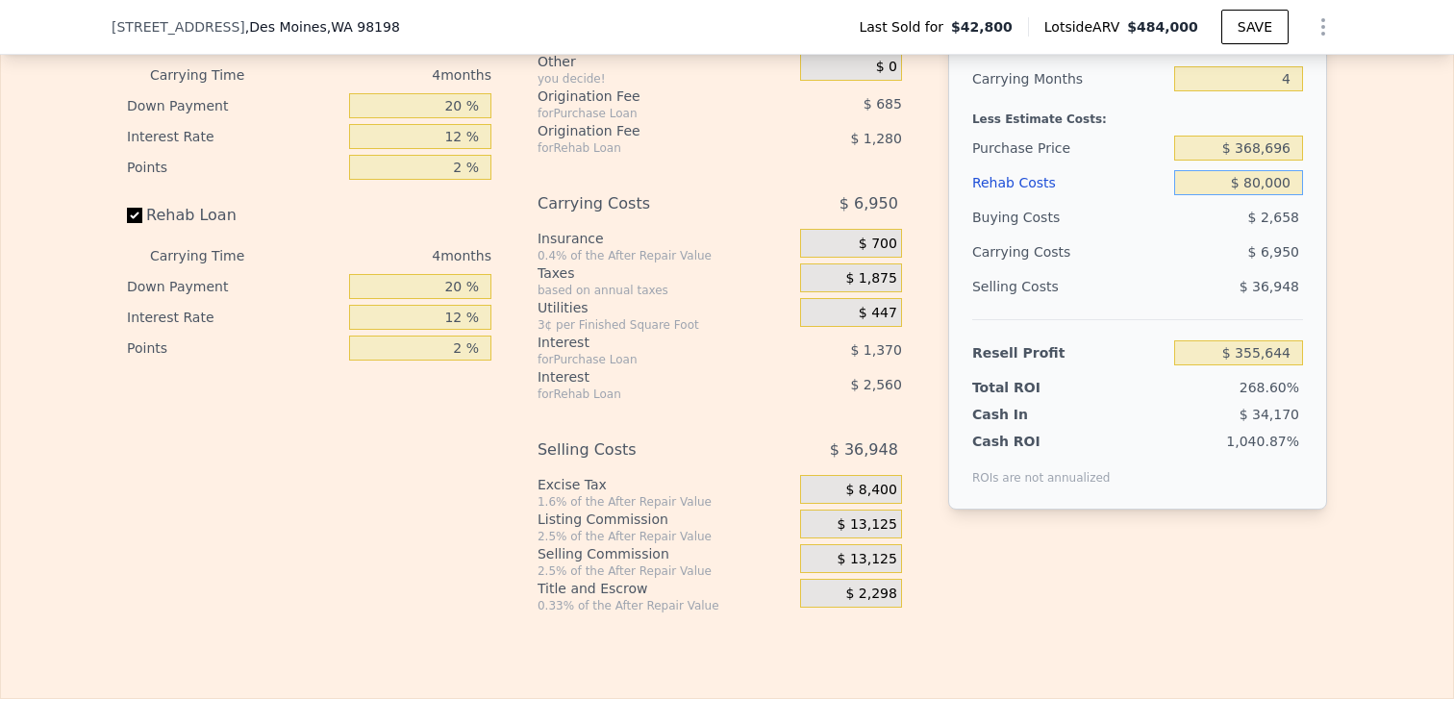
scroll to position [2897, 0]
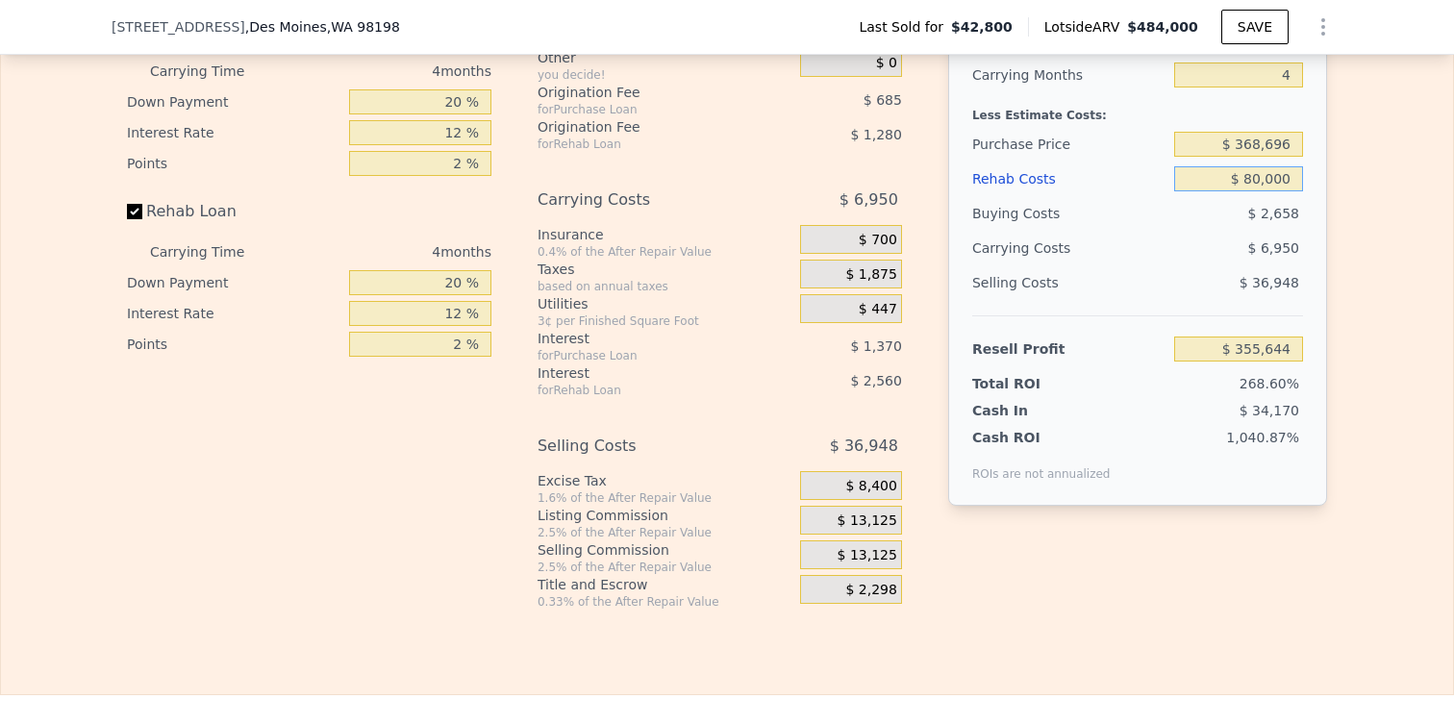
type input "$ 80,000"
click at [868, 540] on div "$ 13,125" at bounding box center [851, 554] width 102 height 29
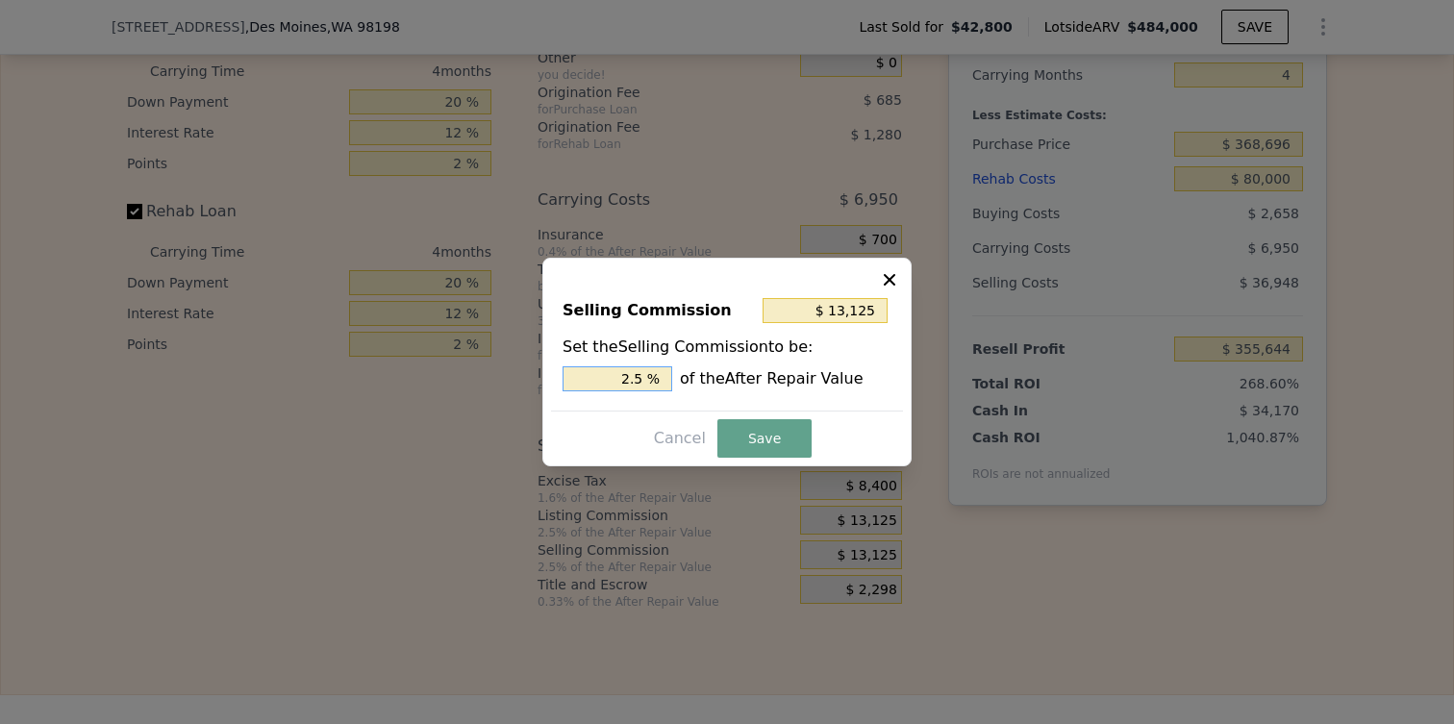
click at [636, 386] on input "2.5 %" at bounding box center [617, 378] width 110 height 25
type input "$ 0"
type input "0 %"
click at [781, 437] on button "Save" at bounding box center [764, 438] width 94 height 38
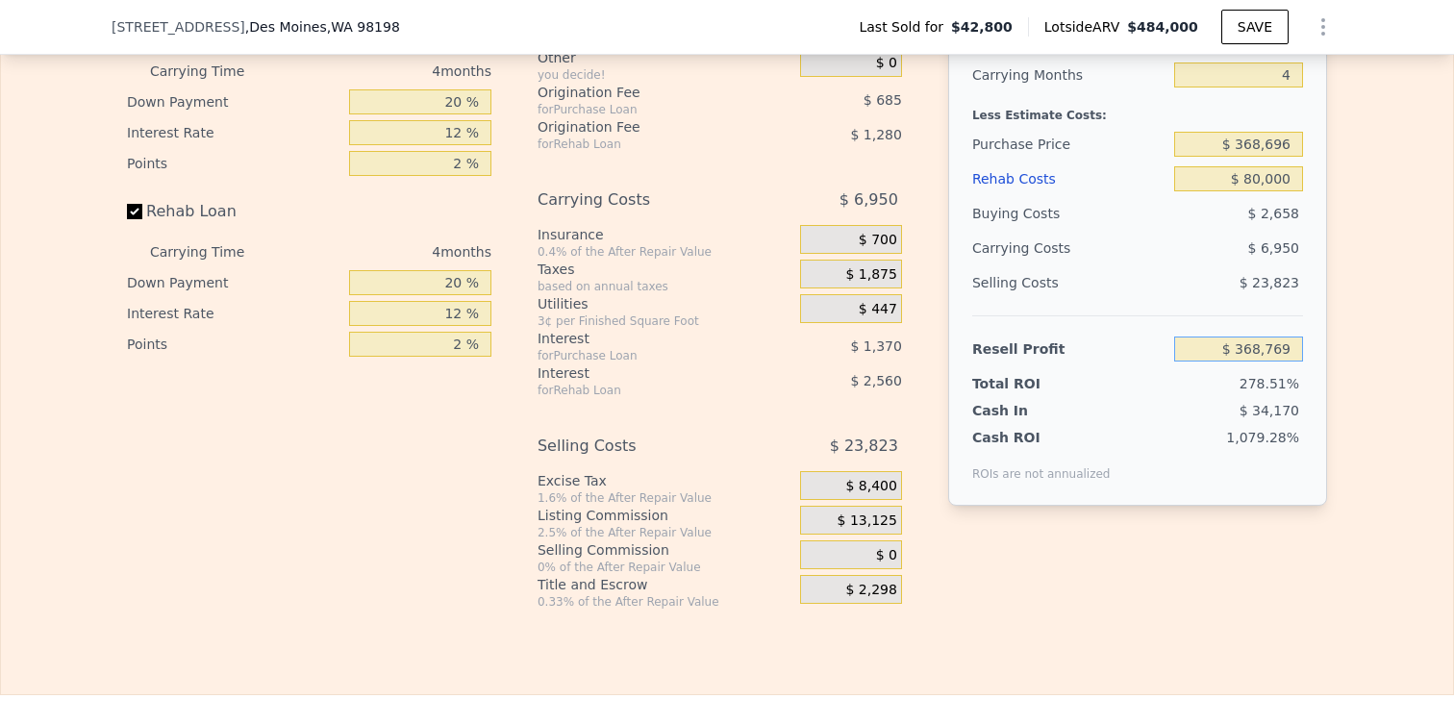
click at [1282, 340] on input "$ 368,769" at bounding box center [1238, 349] width 129 height 25
type input "$ 50,000"
click at [1244, 291] on div "$ 23,823" at bounding box center [1239, 282] width 130 height 35
type input "$ 346,005"
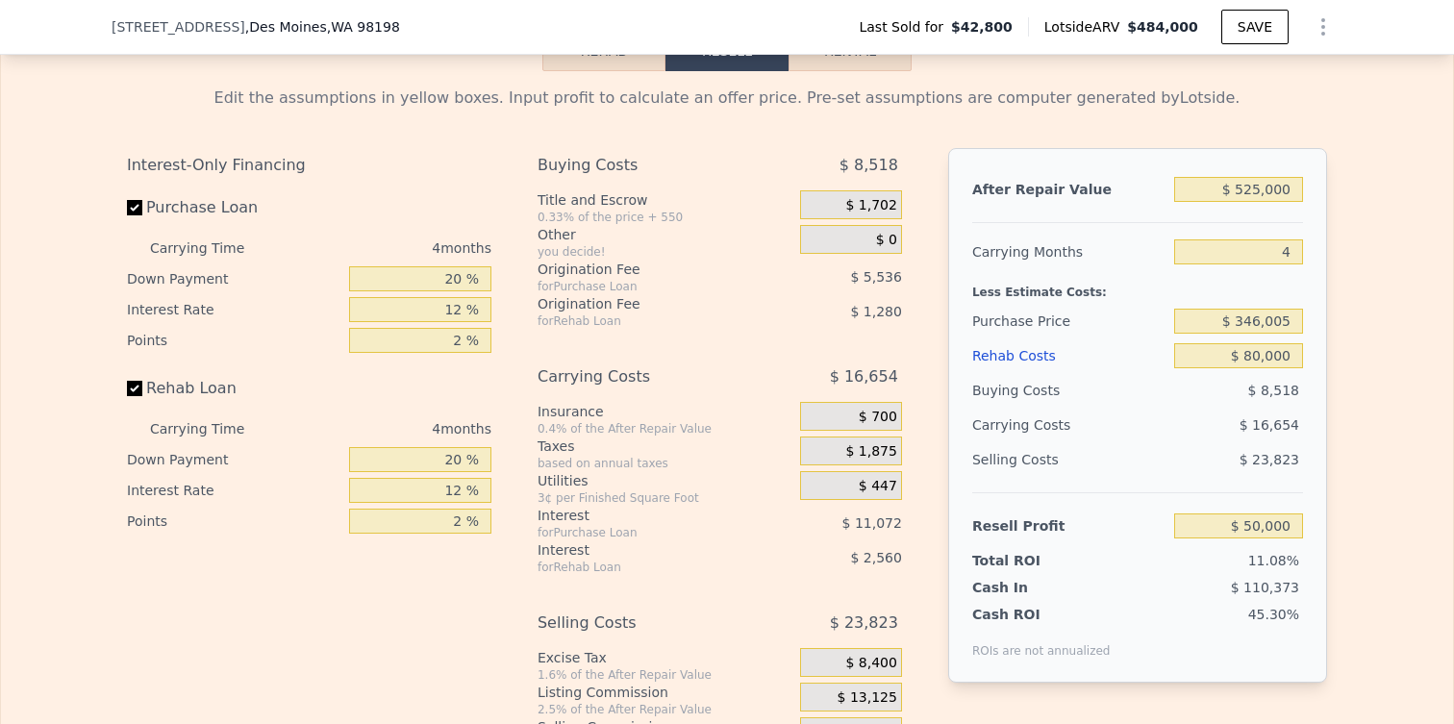
scroll to position [2714, 0]
